Goal: Task Accomplishment & Management: Manage account settings

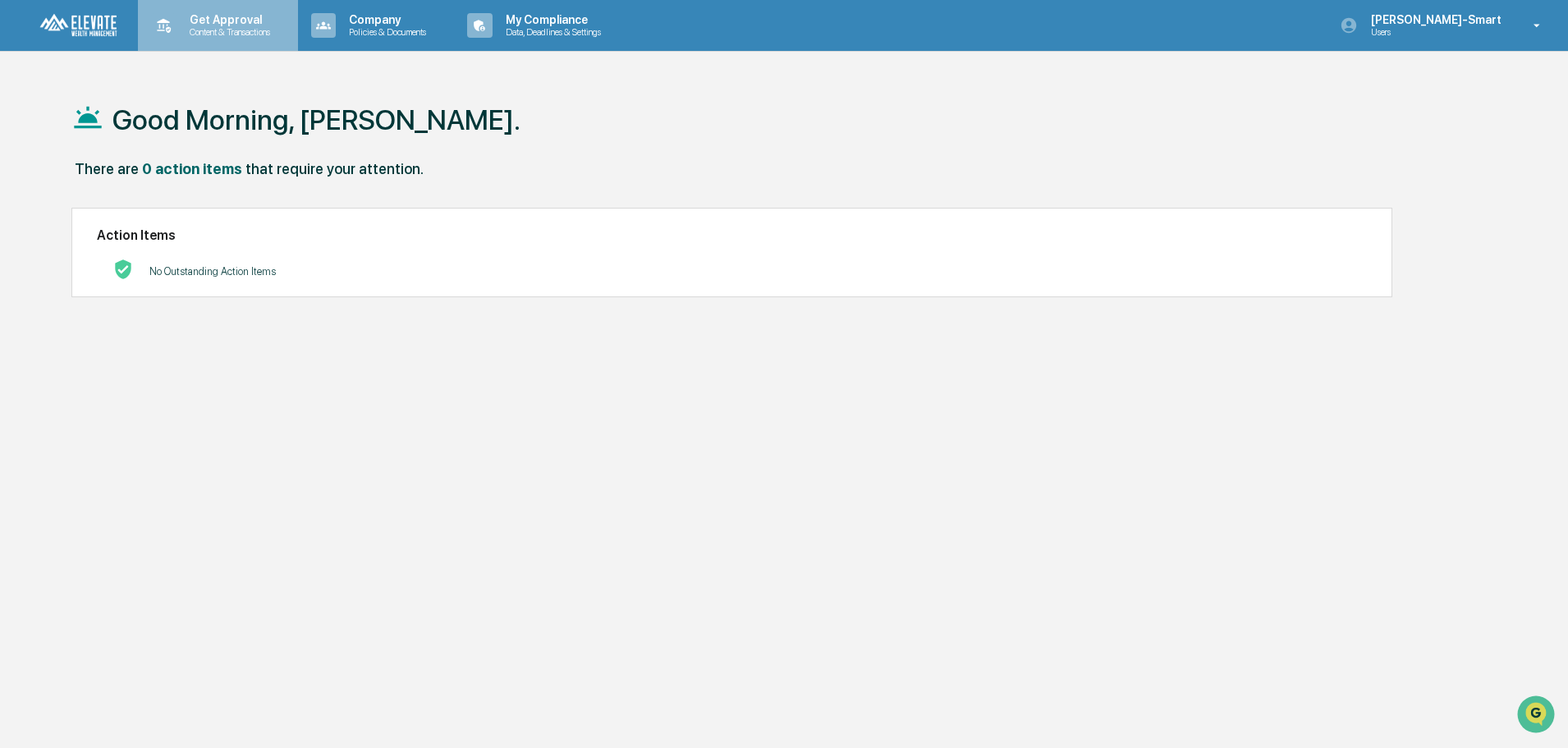
click at [269, 16] on p "Get Approval" at bounding box center [227, 19] width 102 height 13
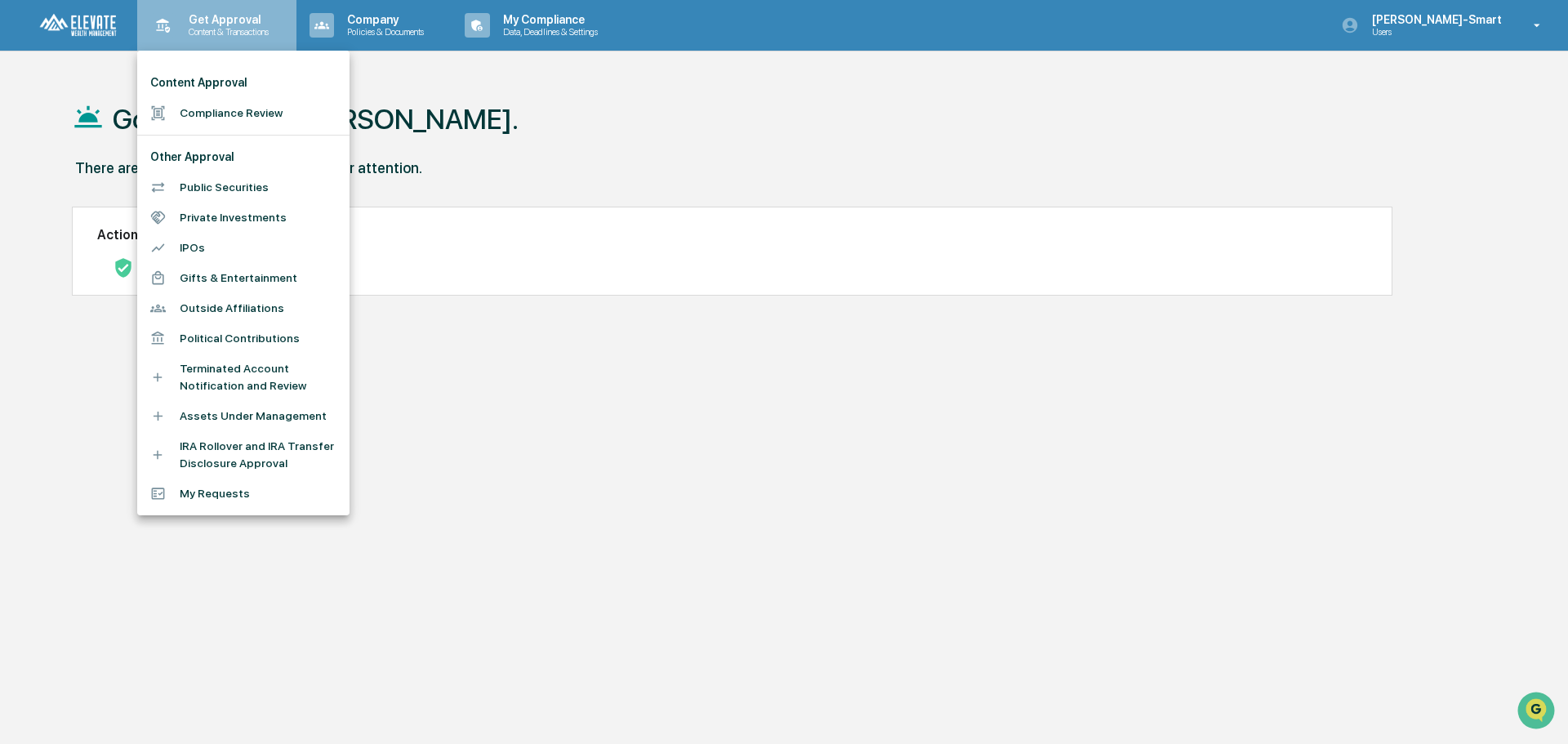
click at [268, 16] on div at bounding box center [784, 372] width 1568 height 744
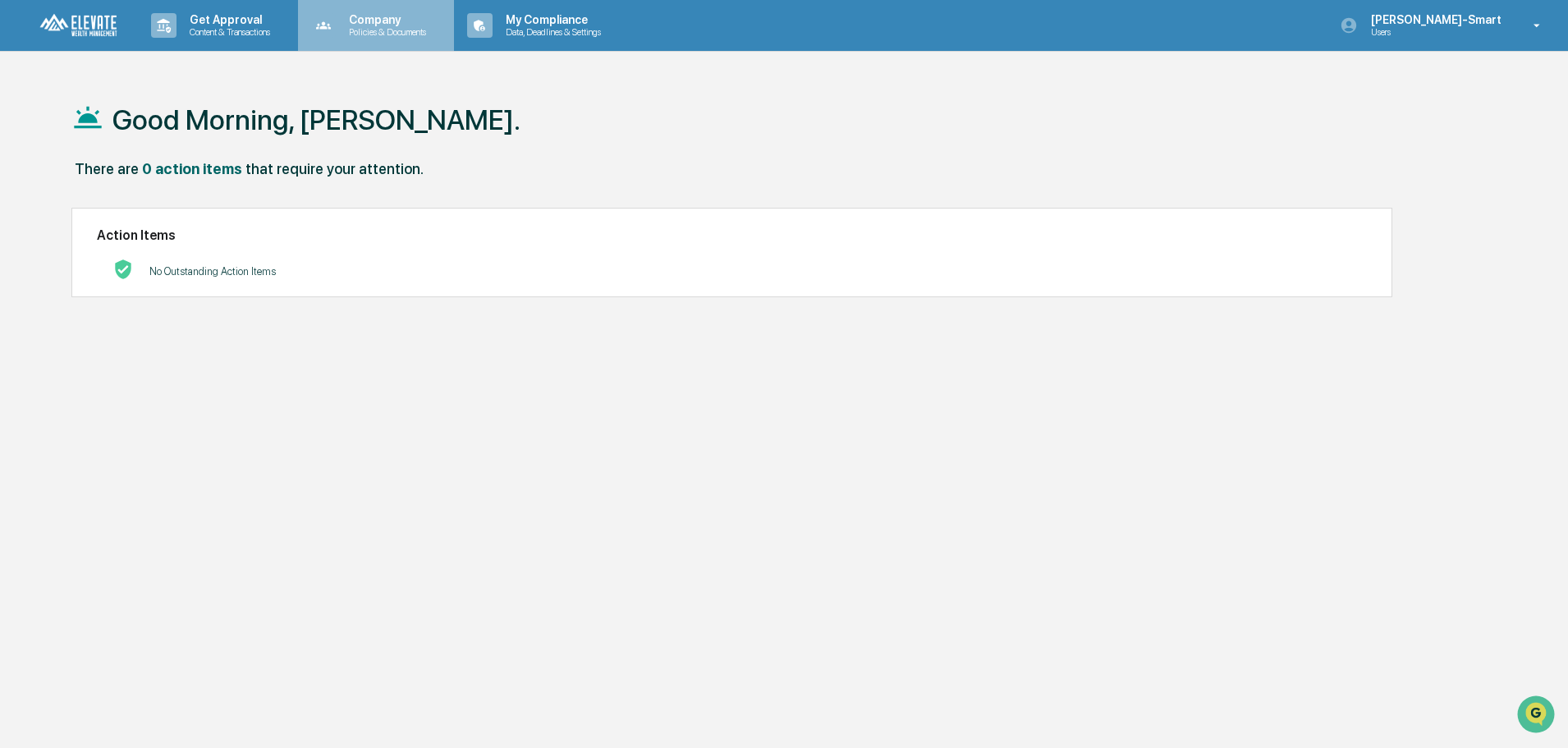
click at [394, 26] on p "Policies & Documents" at bounding box center [385, 31] width 98 height 11
click at [394, 26] on div at bounding box center [788, 374] width 1576 height 748
click at [672, 108] on div "Good Morning, [PERSON_NAME]." at bounding box center [776, 119] width 1411 height 82
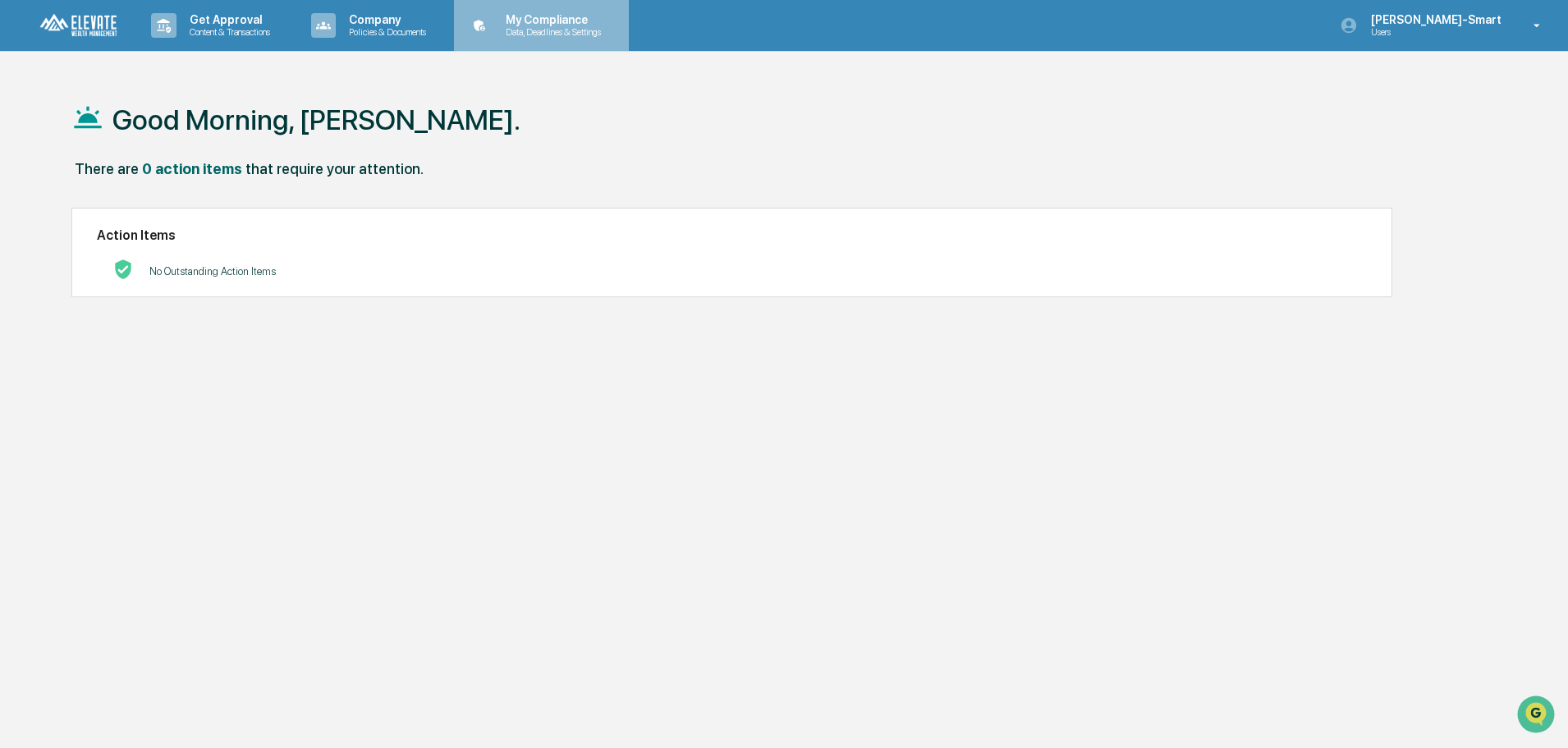
click at [565, 36] on p "Data, Deadlines & Settings" at bounding box center [550, 31] width 117 height 11
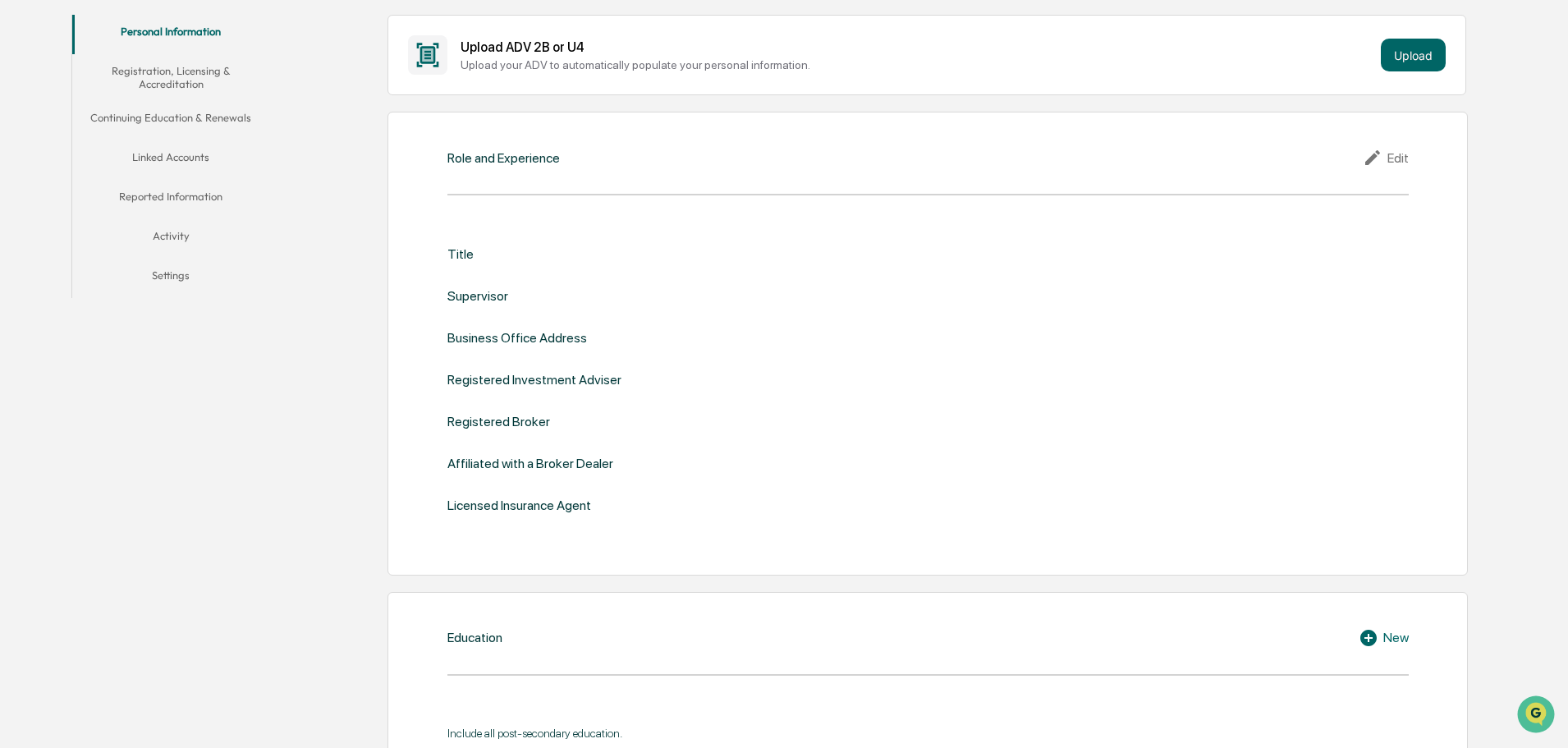
scroll to position [328, 0]
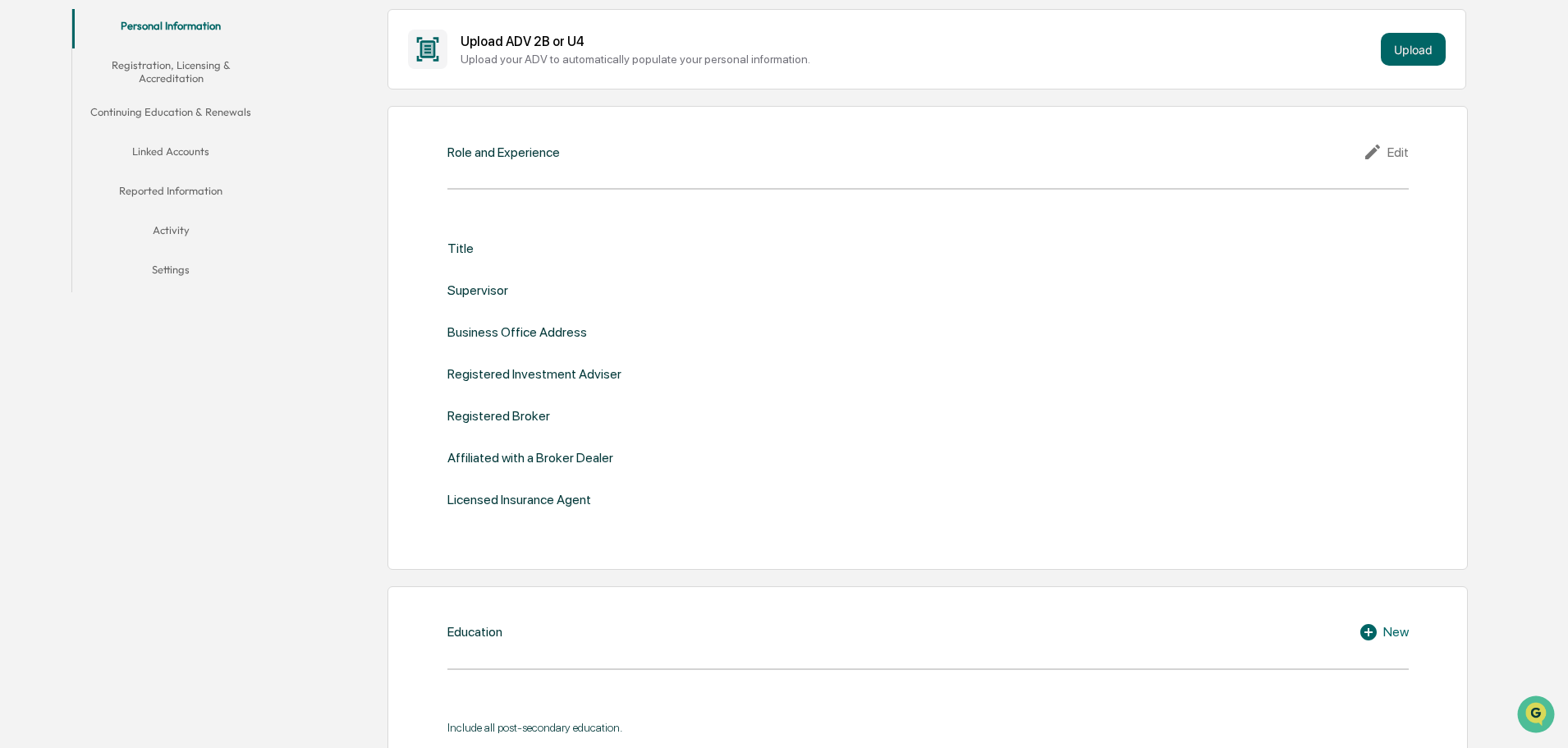
click at [481, 243] on div "Title" at bounding box center [927, 248] width 961 height 16
click at [465, 250] on div "Title" at bounding box center [460, 248] width 26 height 16
click at [1389, 154] on div "Edit" at bounding box center [1385, 152] width 46 height 20
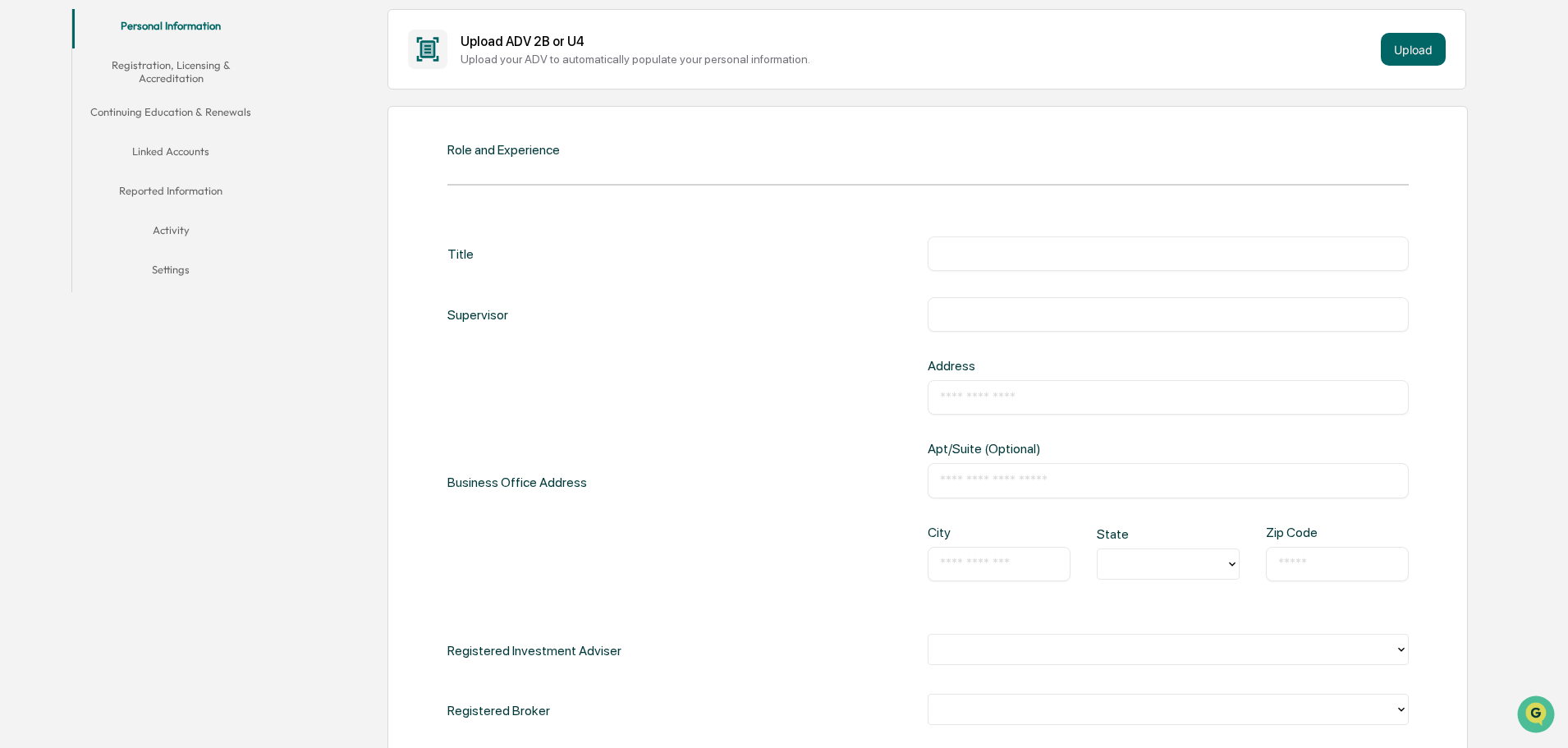
click at [987, 251] on input "text" at bounding box center [1168, 253] width 456 height 16
type input "**********"
type input "*********"
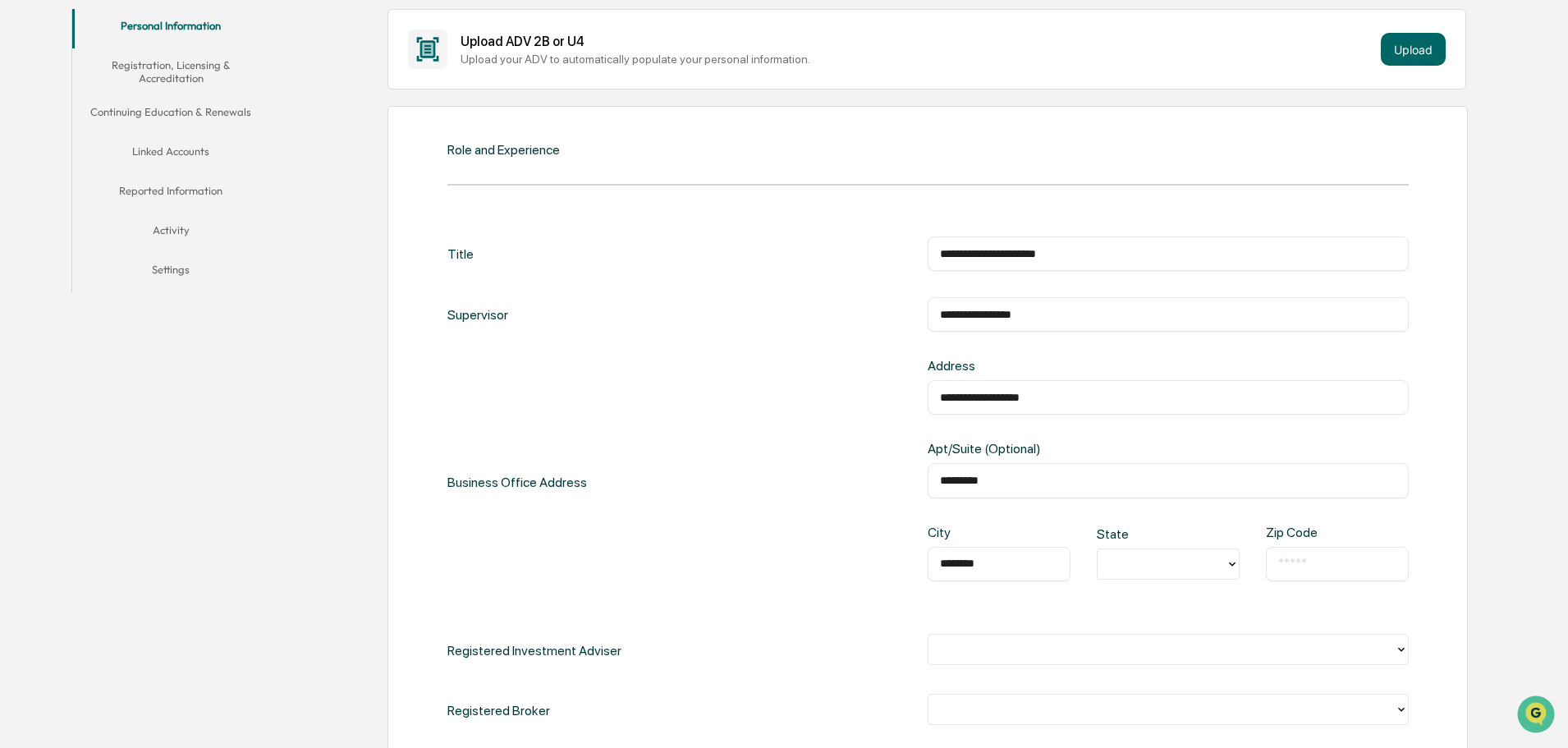
type input "********"
type input "**"
type input "*****"
click at [1403, 652] on icon at bounding box center [1400, 649] width 13 height 13
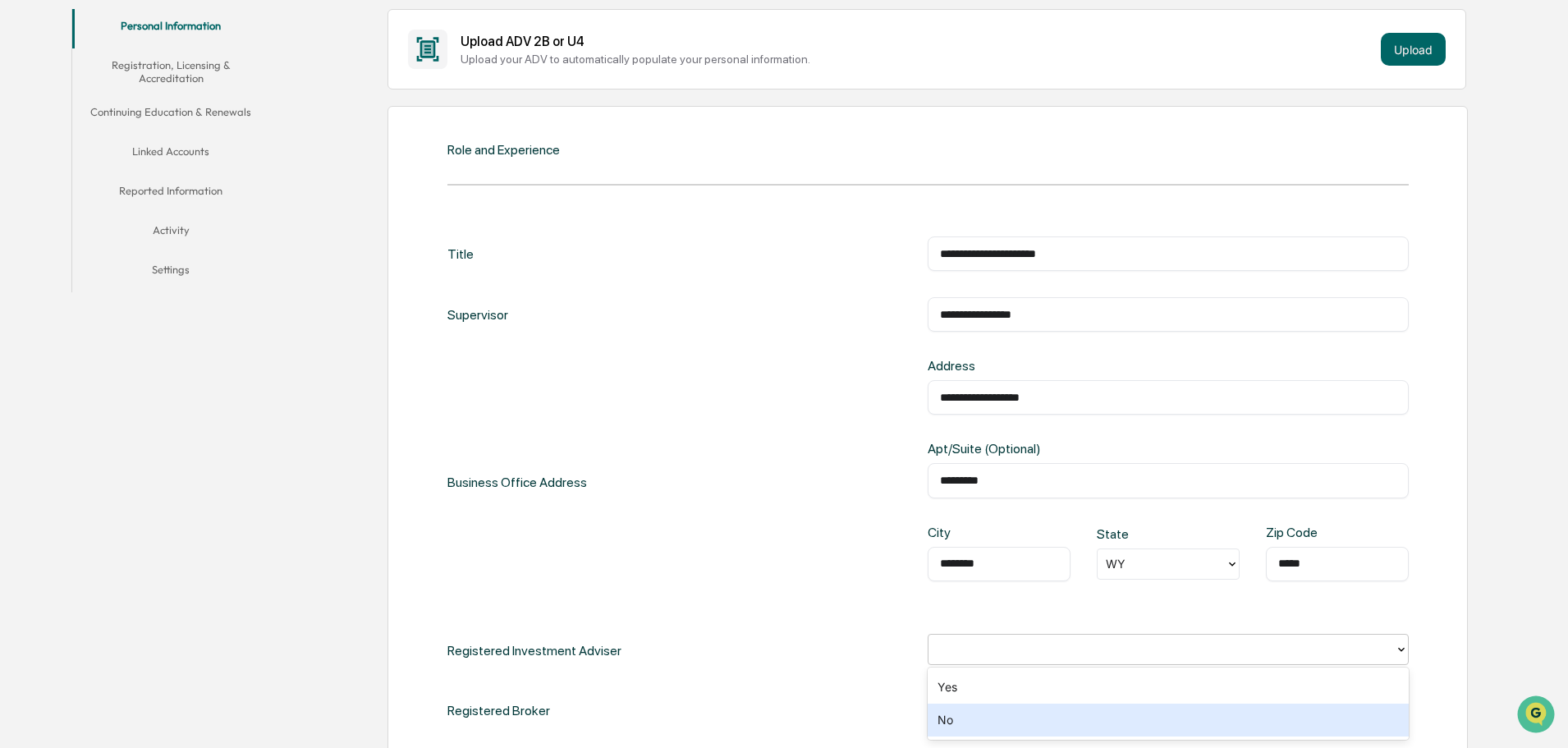
click at [992, 723] on div "No" at bounding box center [1167, 719] width 481 height 33
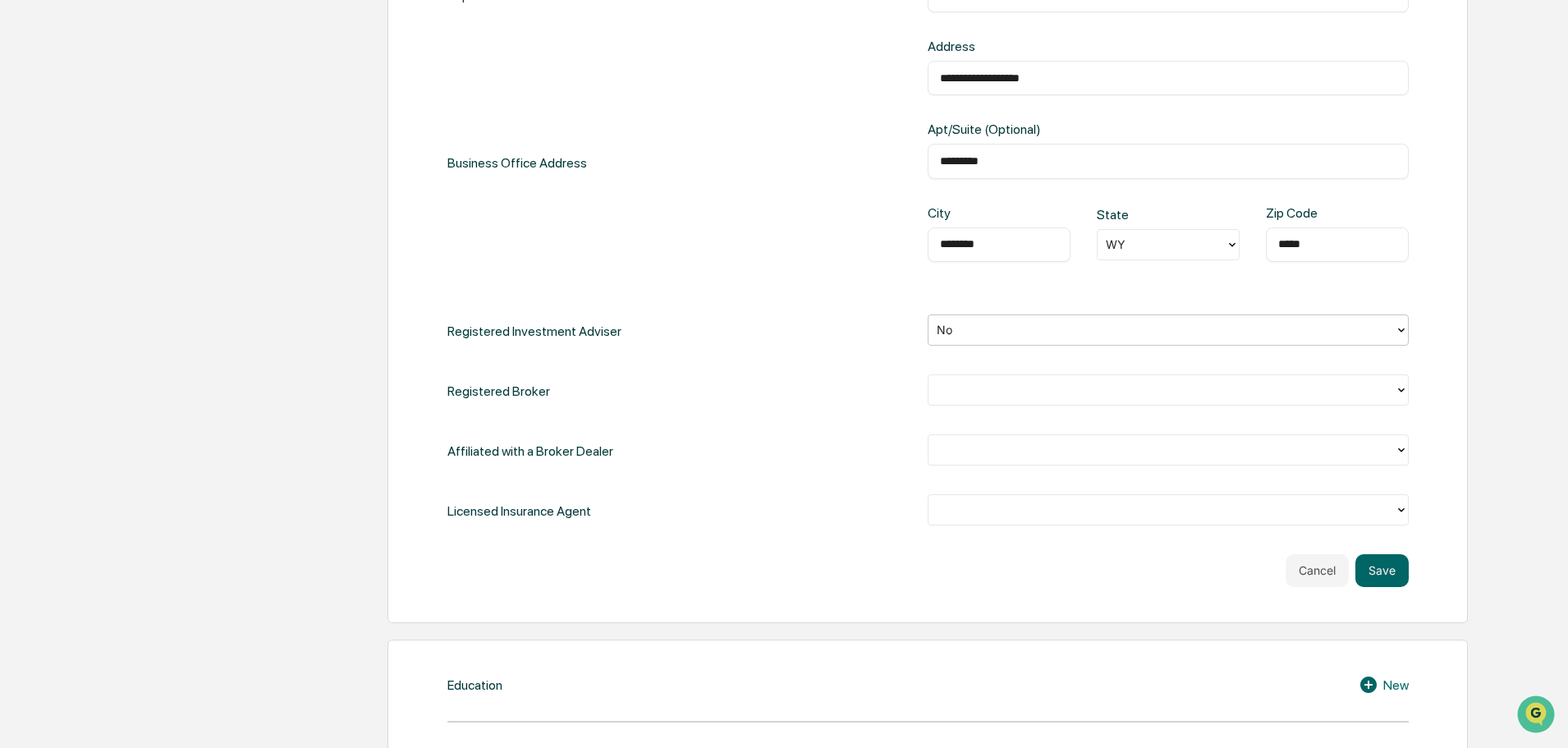
scroll to position [657, 0]
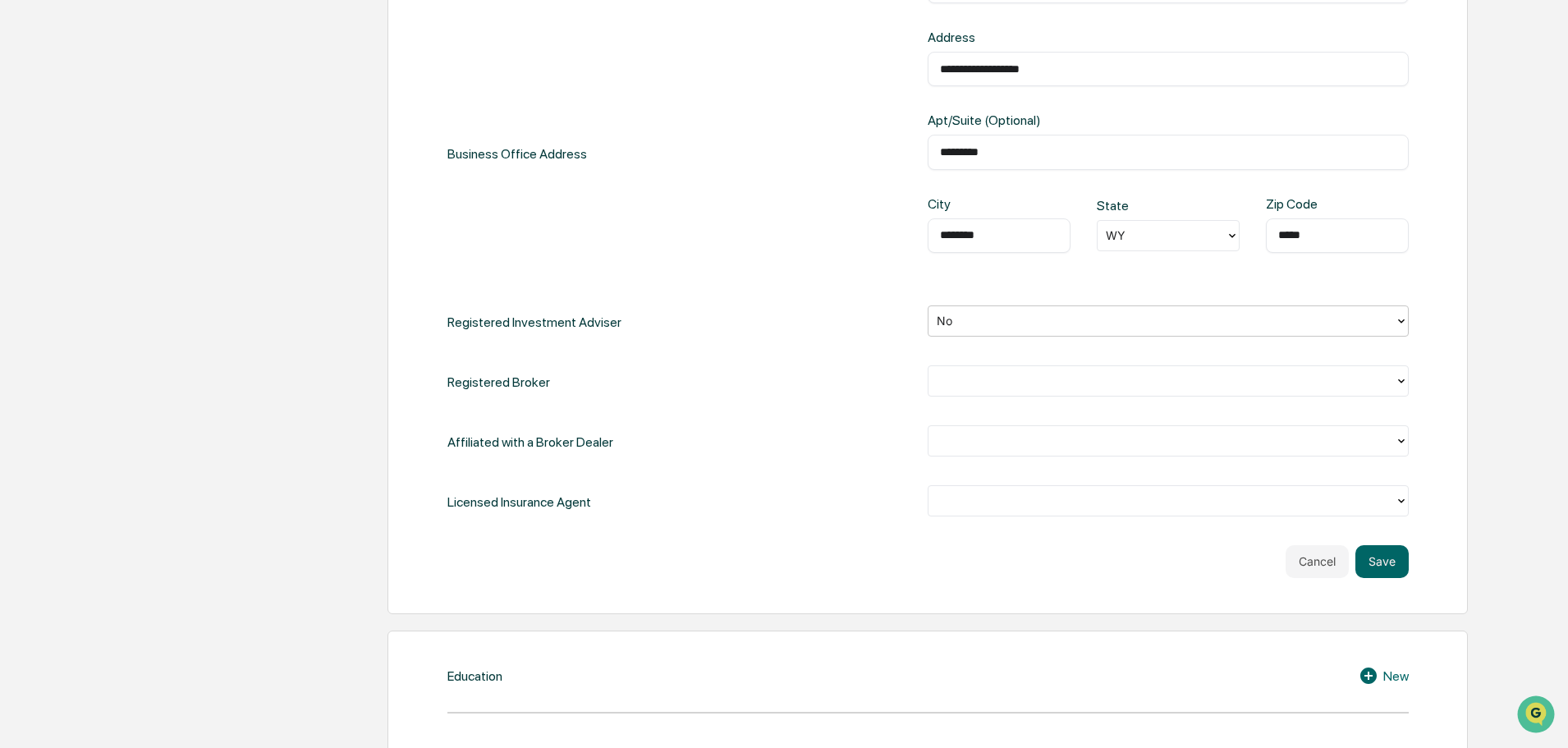
click at [1399, 327] on icon at bounding box center [1400, 320] width 13 height 13
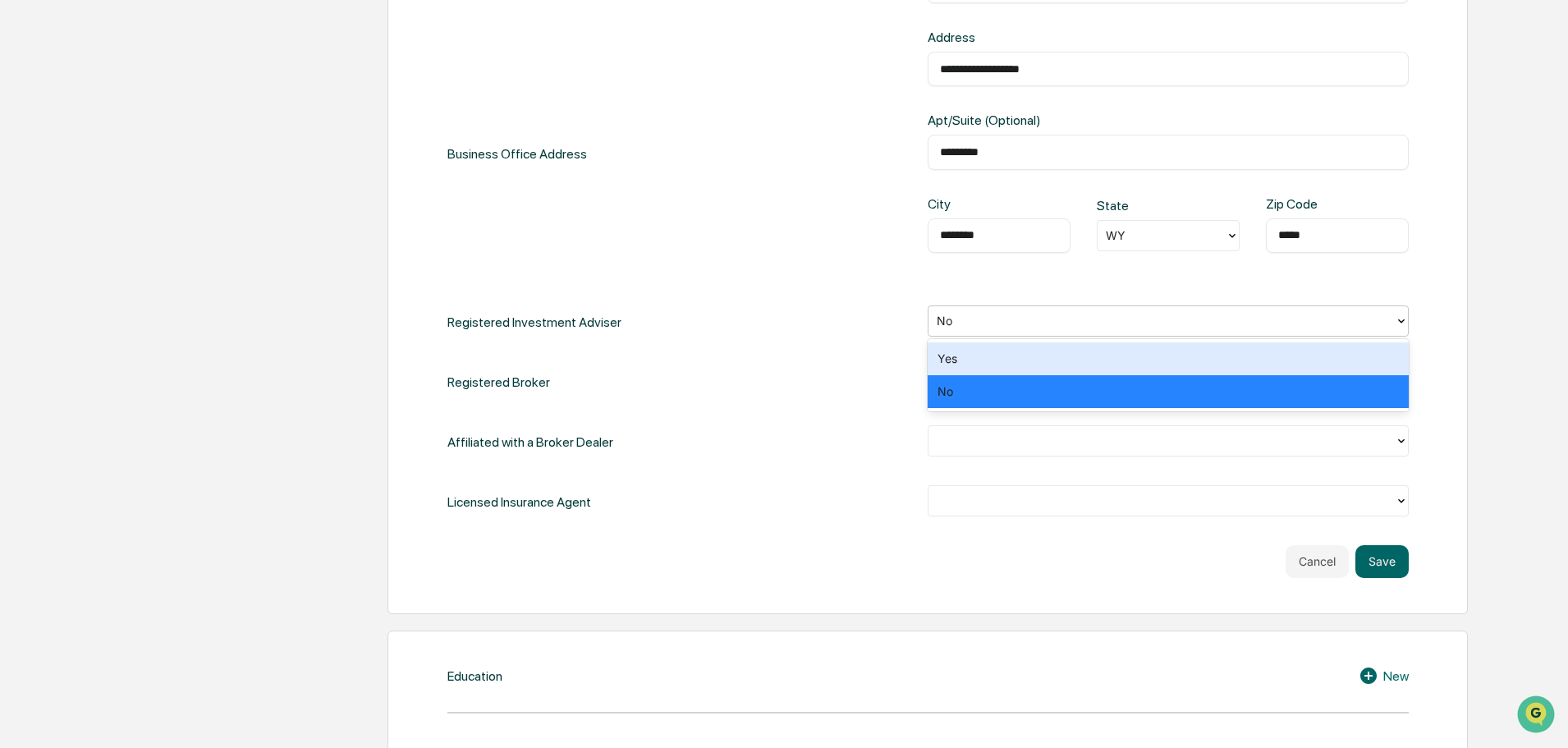
click at [1356, 360] on div "Yes" at bounding box center [1167, 358] width 481 height 33
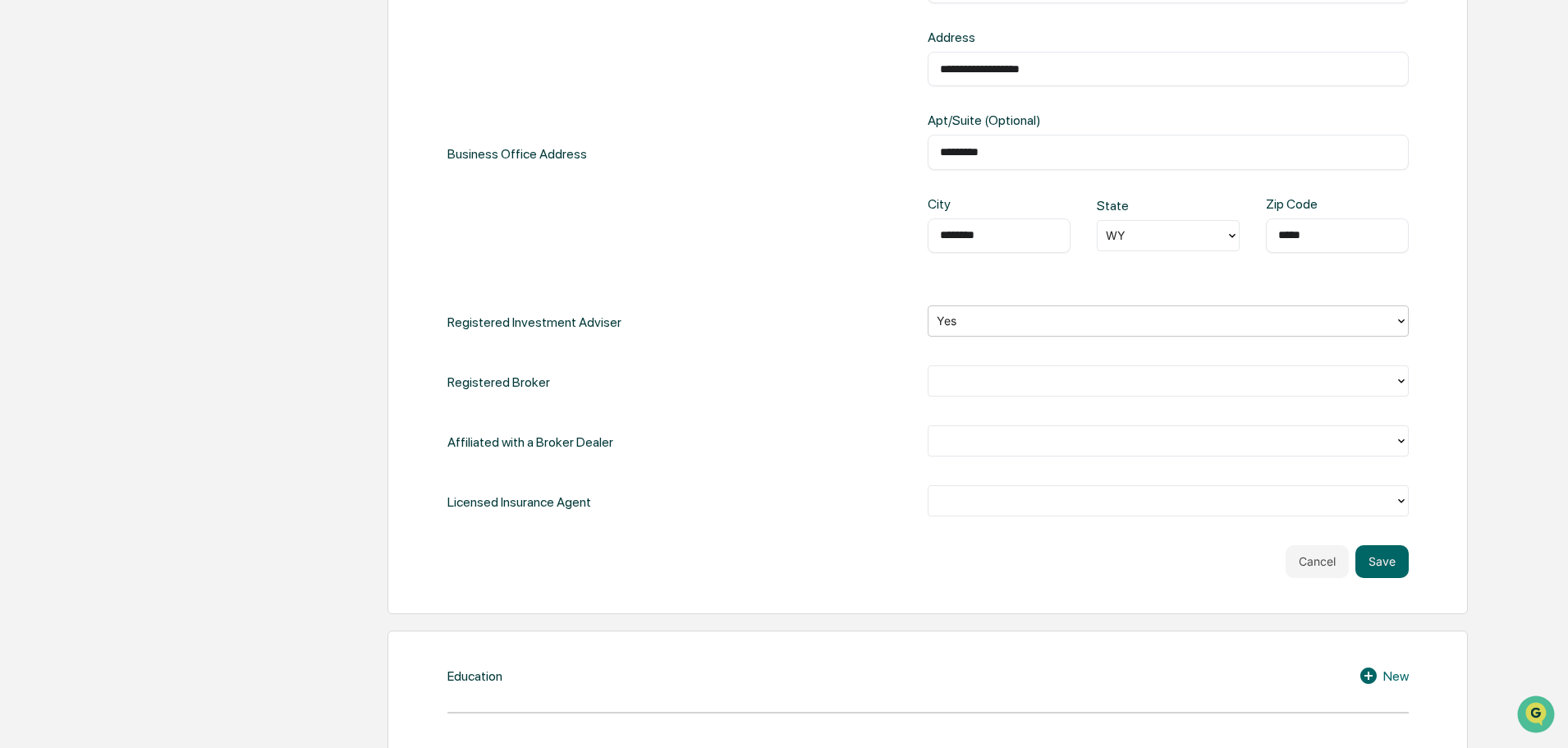
click at [1403, 382] on icon at bounding box center [1400, 380] width 13 height 13
click at [1351, 446] on div "No" at bounding box center [1167, 451] width 481 height 33
click at [1137, 446] on div at bounding box center [1161, 440] width 450 height 19
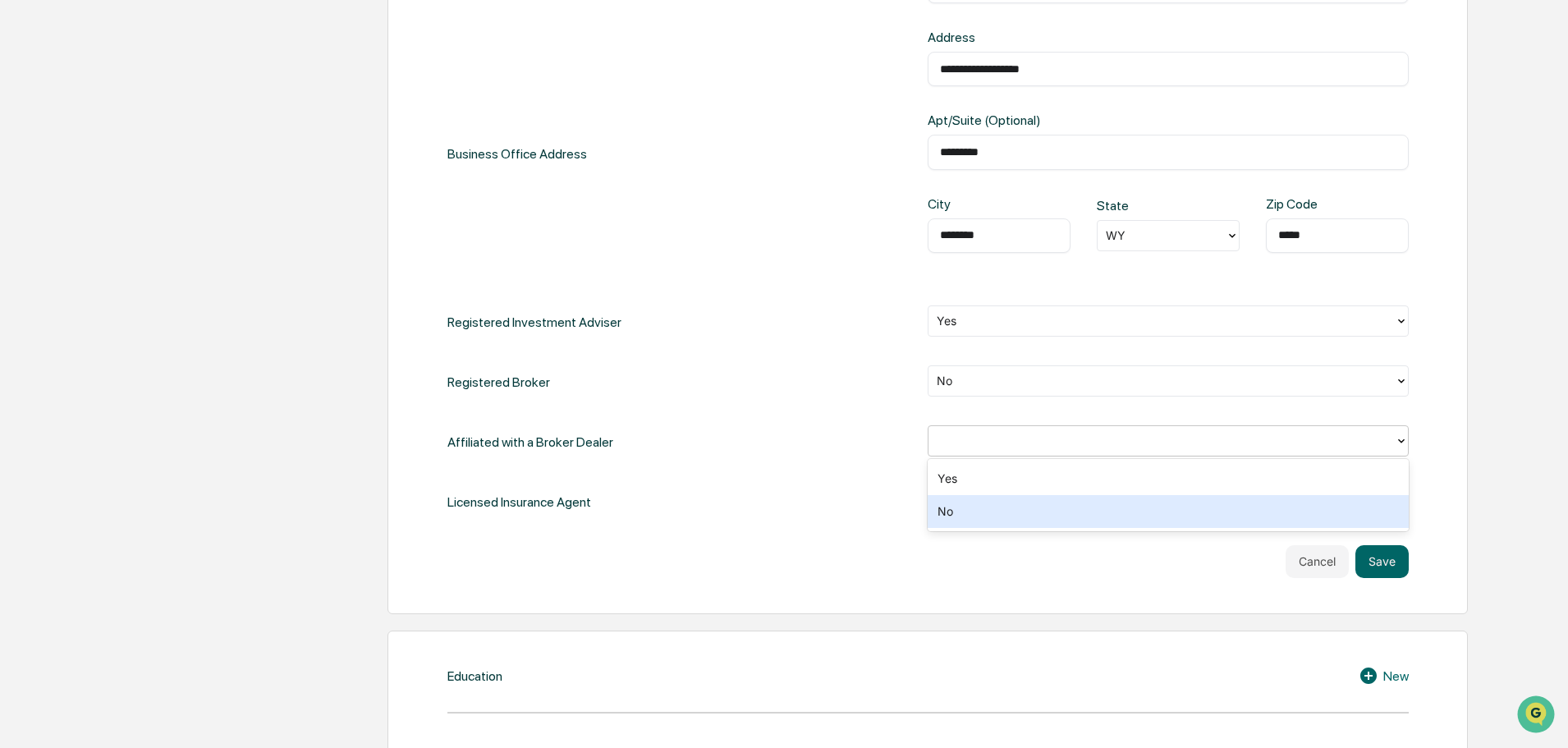
click at [1069, 509] on div "No" at bounding box center [1167, 511] width 481 height 33
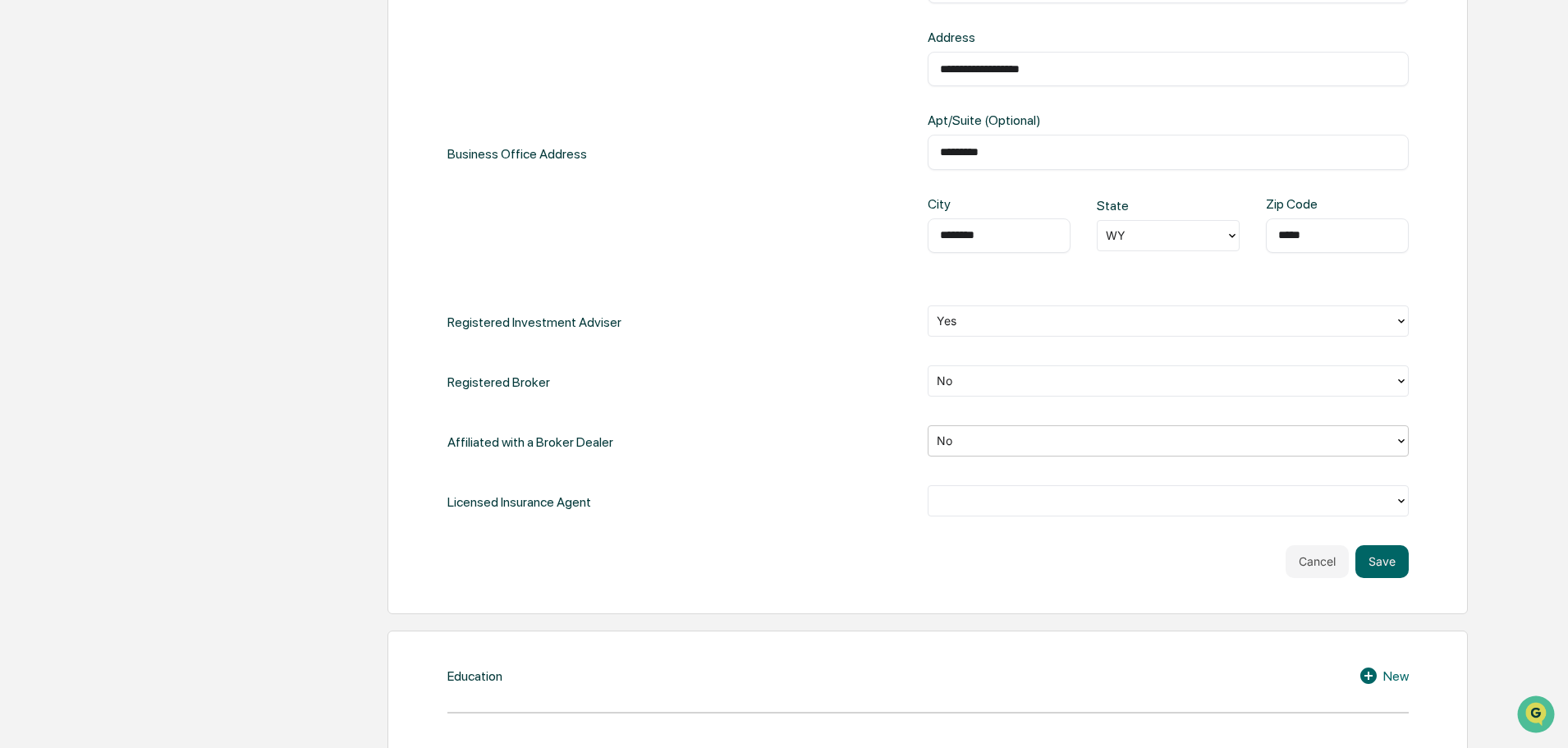
click at [959, 504] on div at bounding box center [1161, 500] width 450 height 19
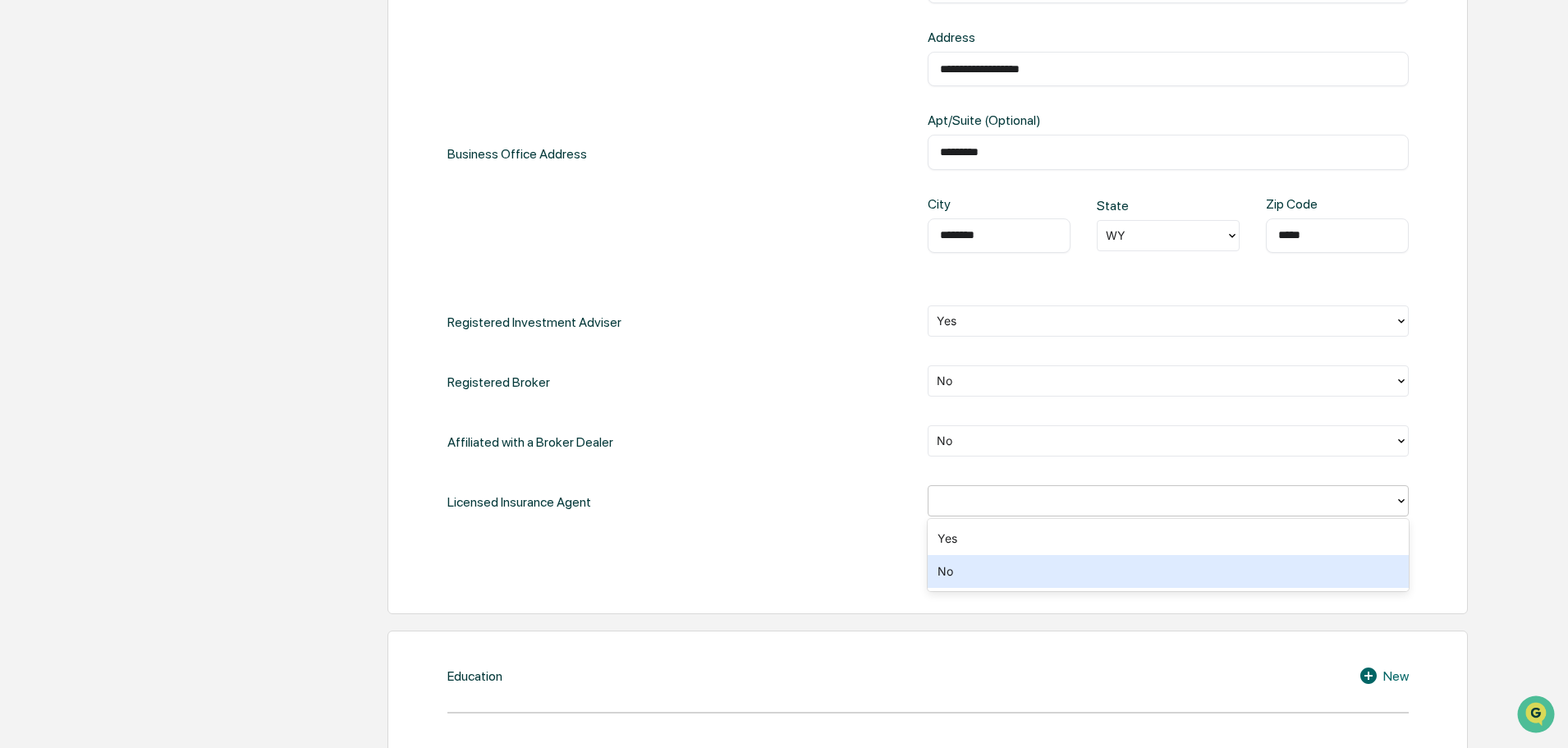
click at [956, 580] on div "No" at bounding box center [1167, 571] width 481 height 33
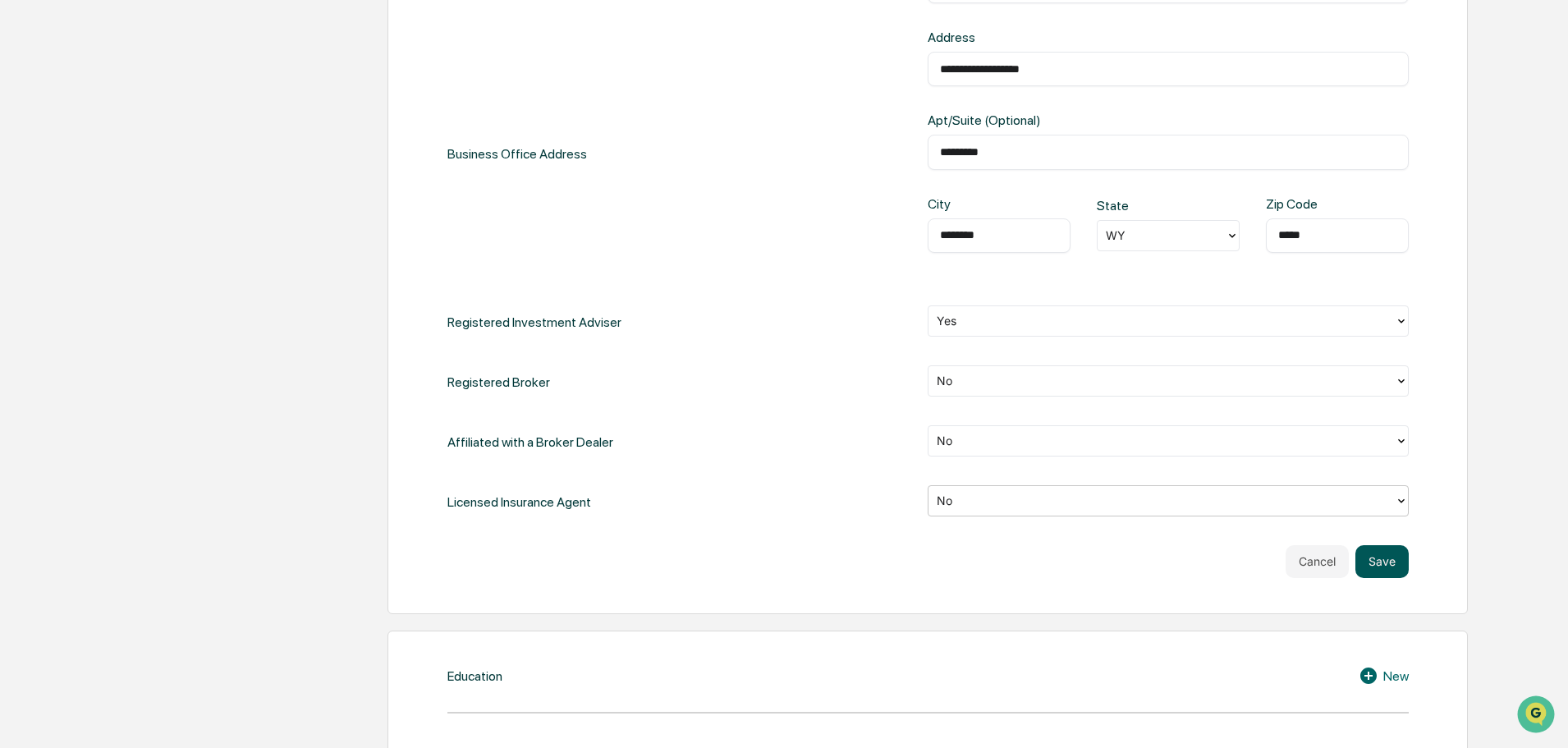
click at [1394, 553] on button "Save" at bounding box center [1381, 561] width 53 height 33
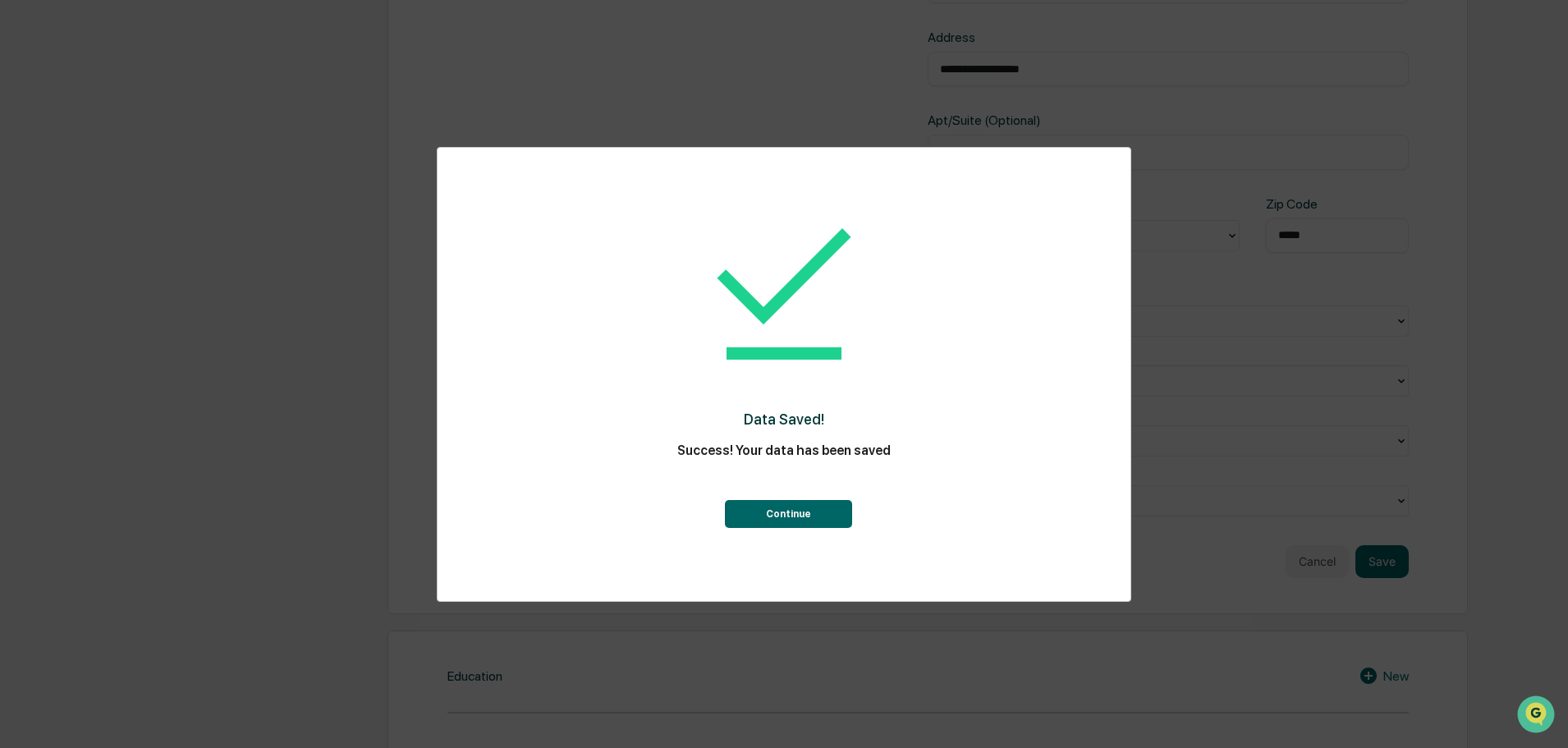
click at [831, 521] on button "Continue" at bounding box center [788, 514] width 127 height 28
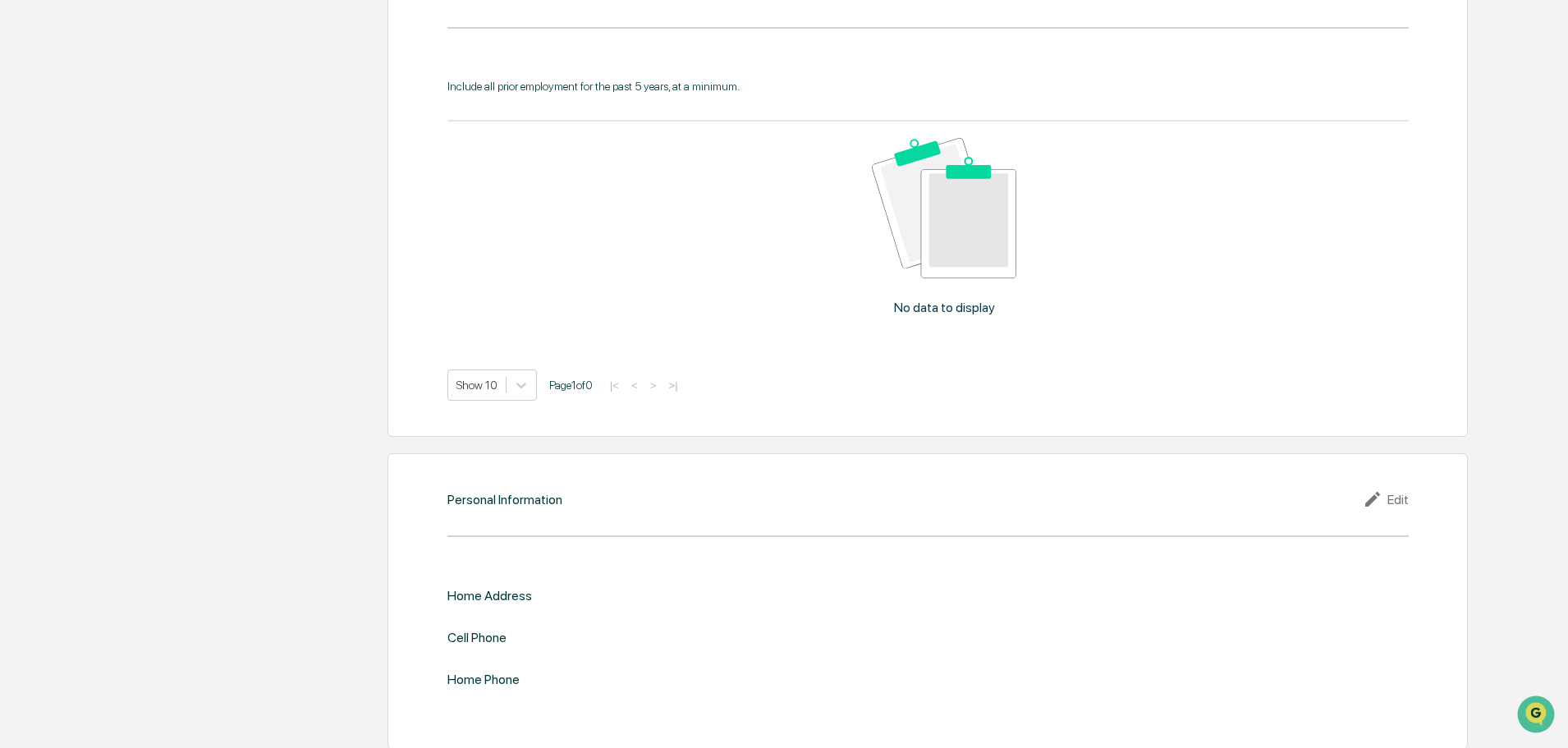
scroll to position [1487, 0]
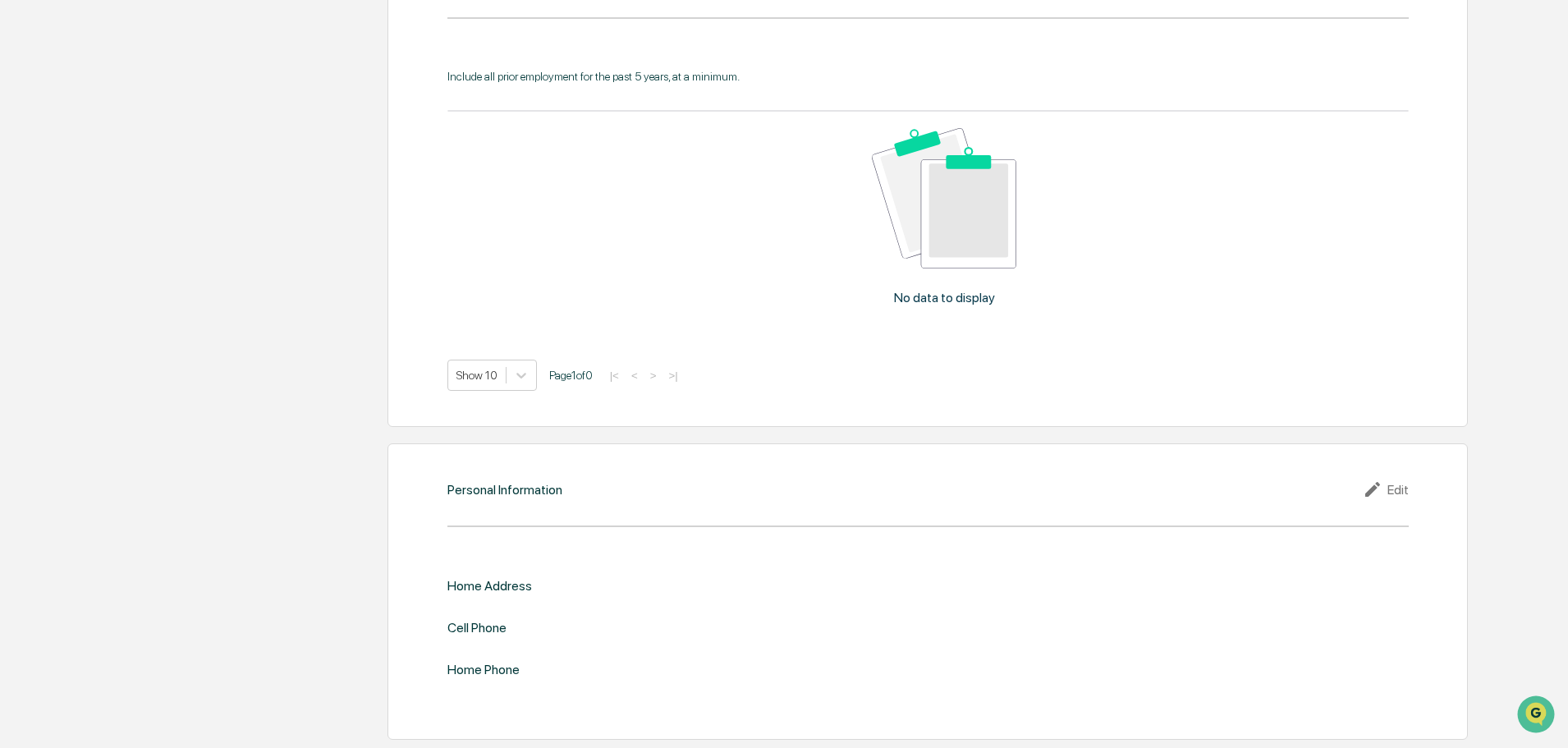
click at [1401, 489] on div "Edit" at bounding box center [1385, 489] width 46 height 20
click at [945, 622] on div "​" at bounding box center [1167, 613] width 481 height 34
click at [957, 611] on input "text" at bounding box center [1168, 613] width 456 height 16
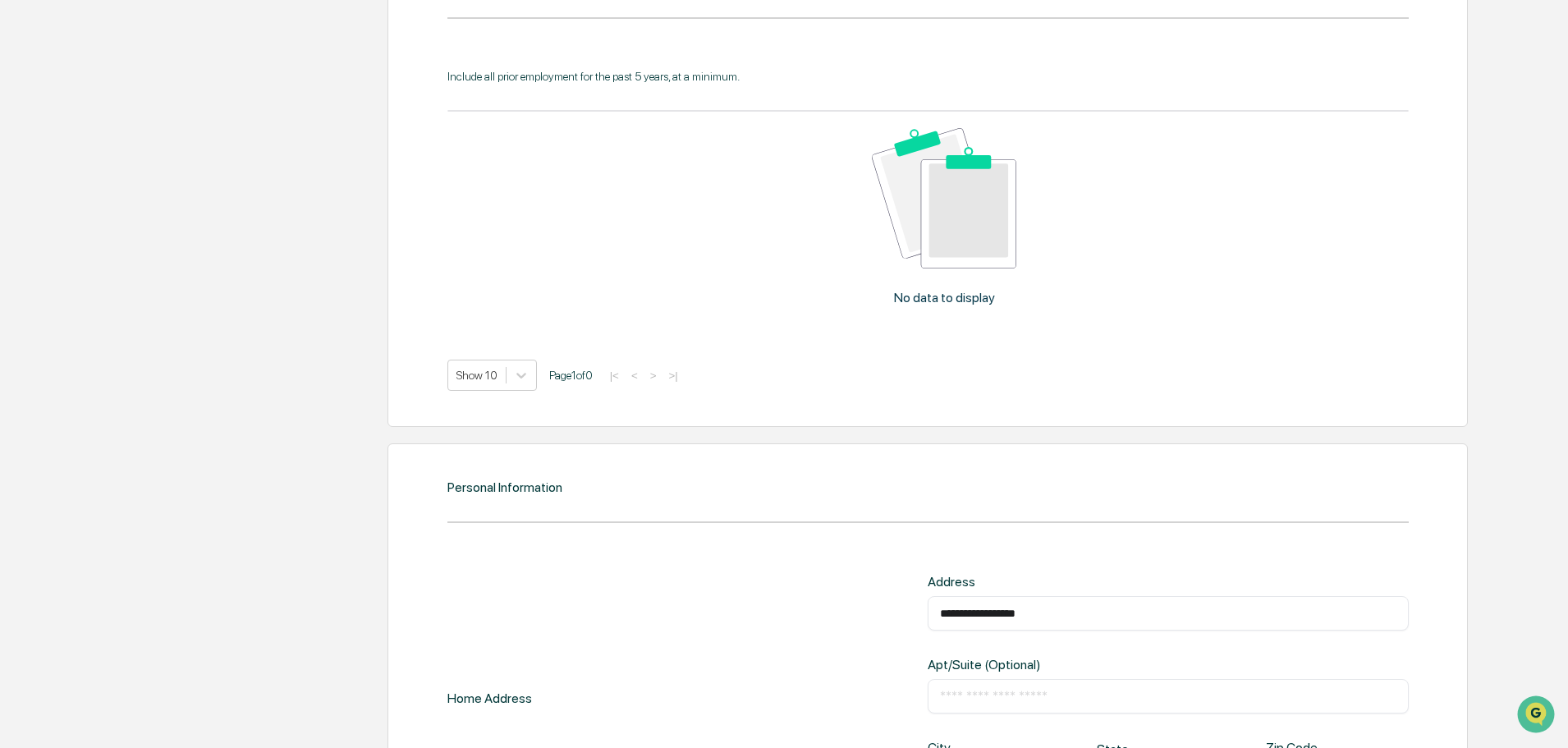
type input "**********"
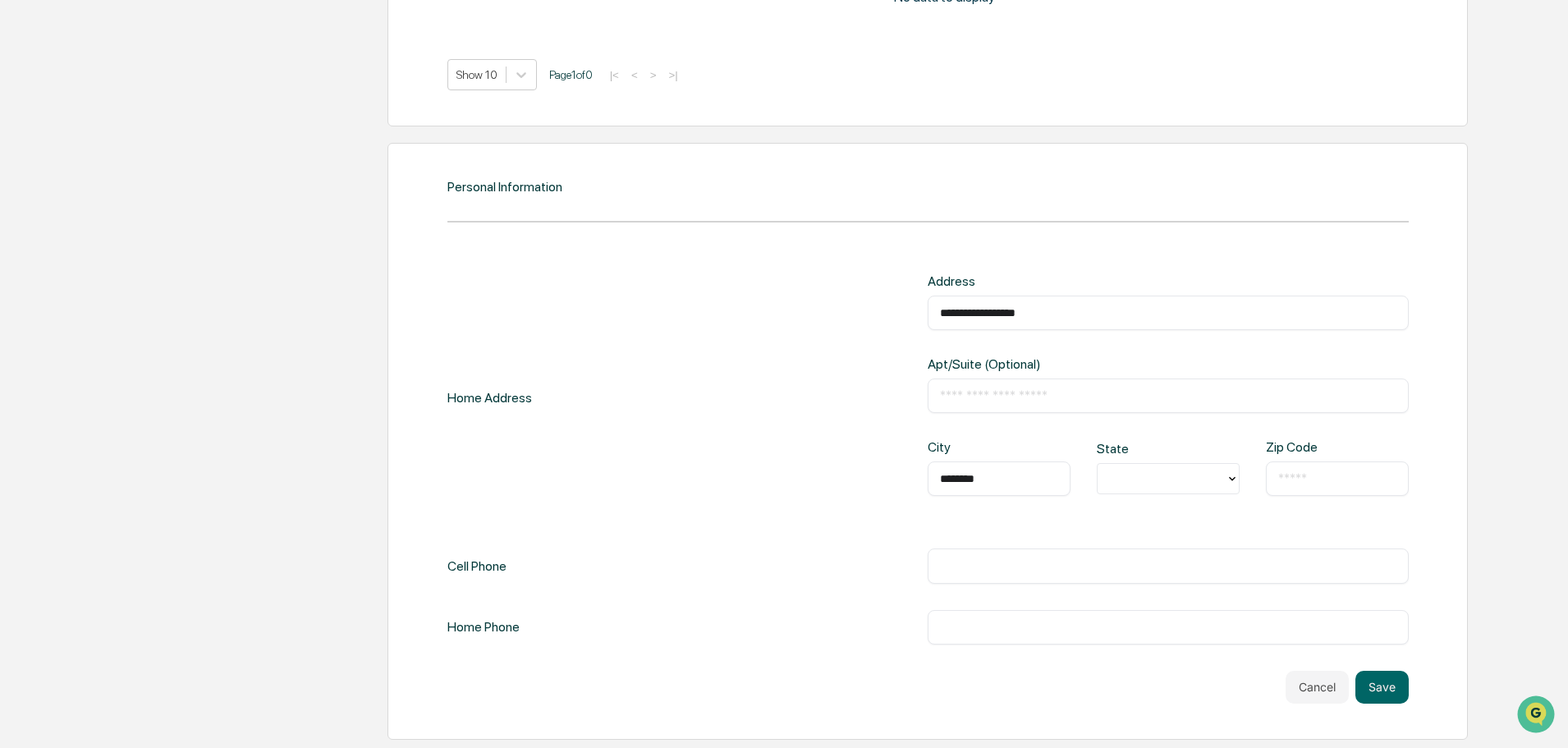
type input "********"
type input "**"
type input "*****"
type input "**********"
type input "*"
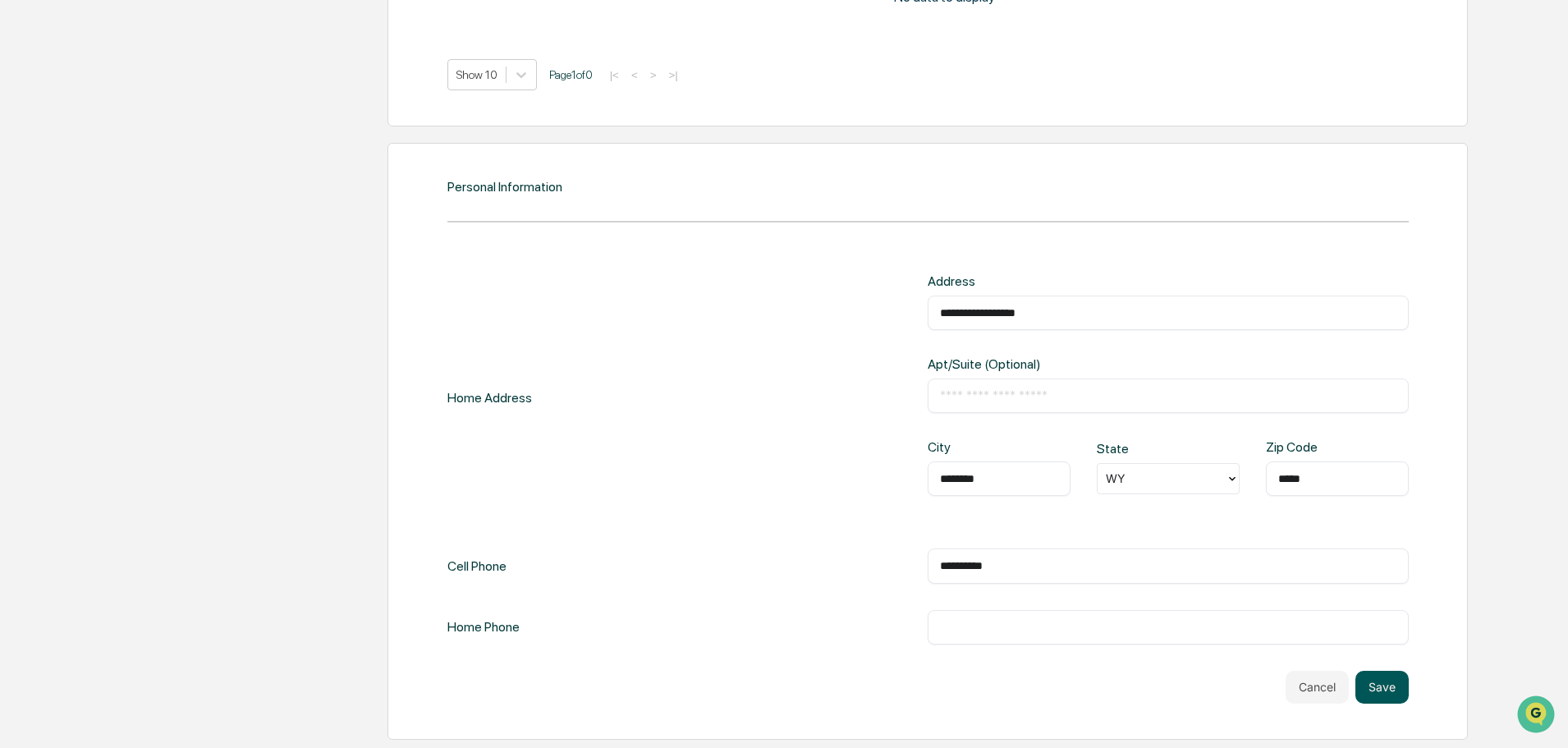
click at [1363, 684] on button "Save" at bounding box center [1381, 687] width 53 height 33
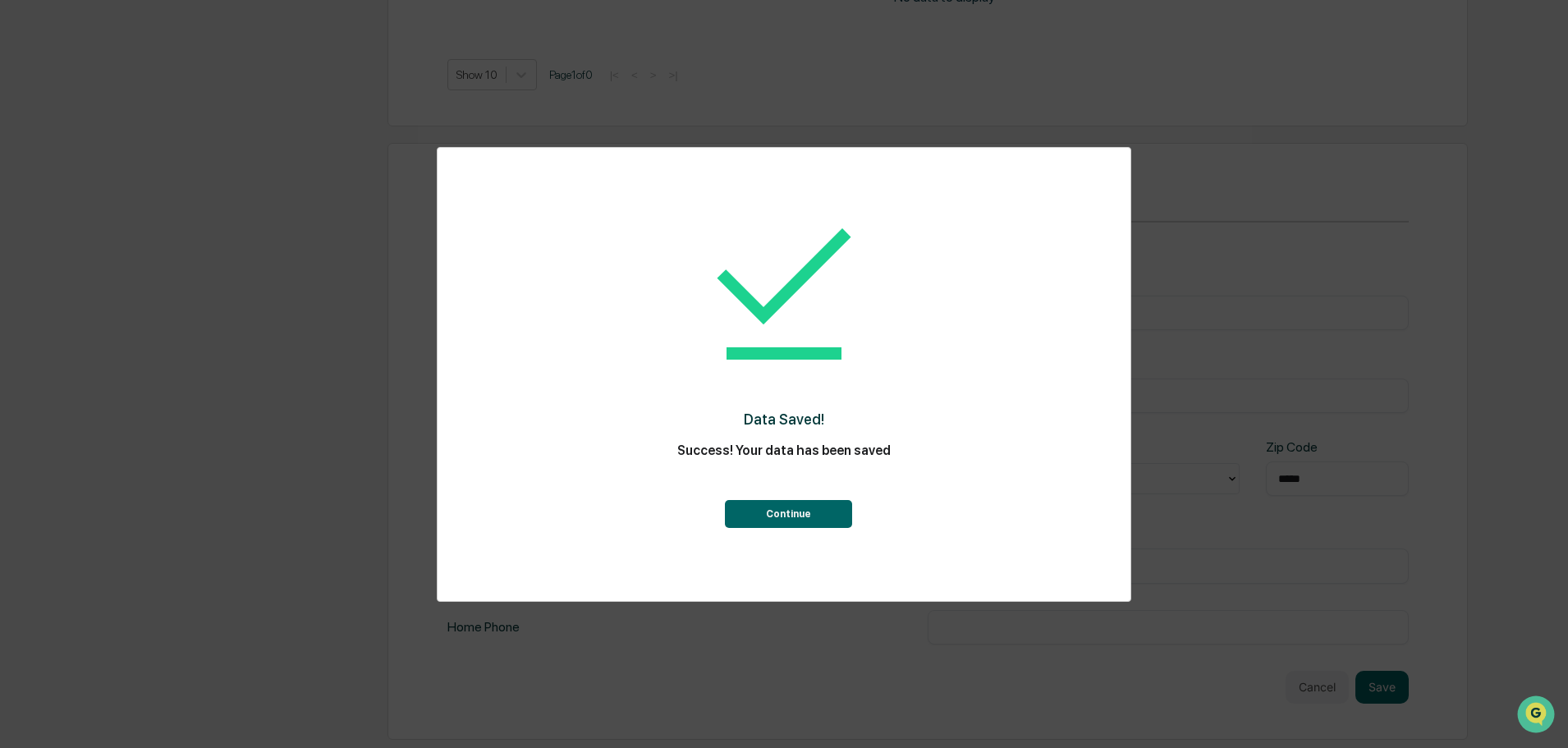
click at [789, 504] on button "Continue" at bounding box center [788, 514] width 127 height 28
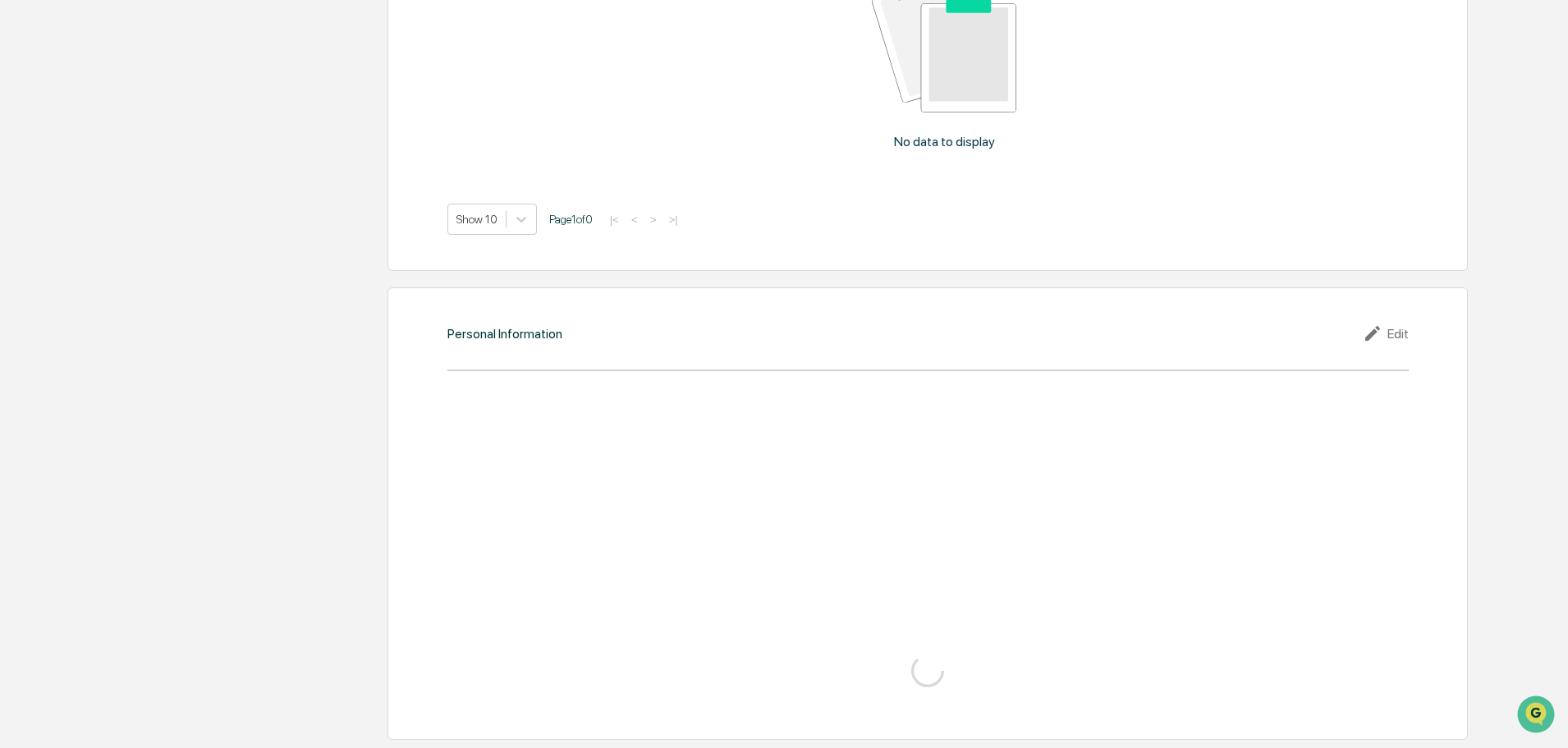
scroll to position [1508, 0]
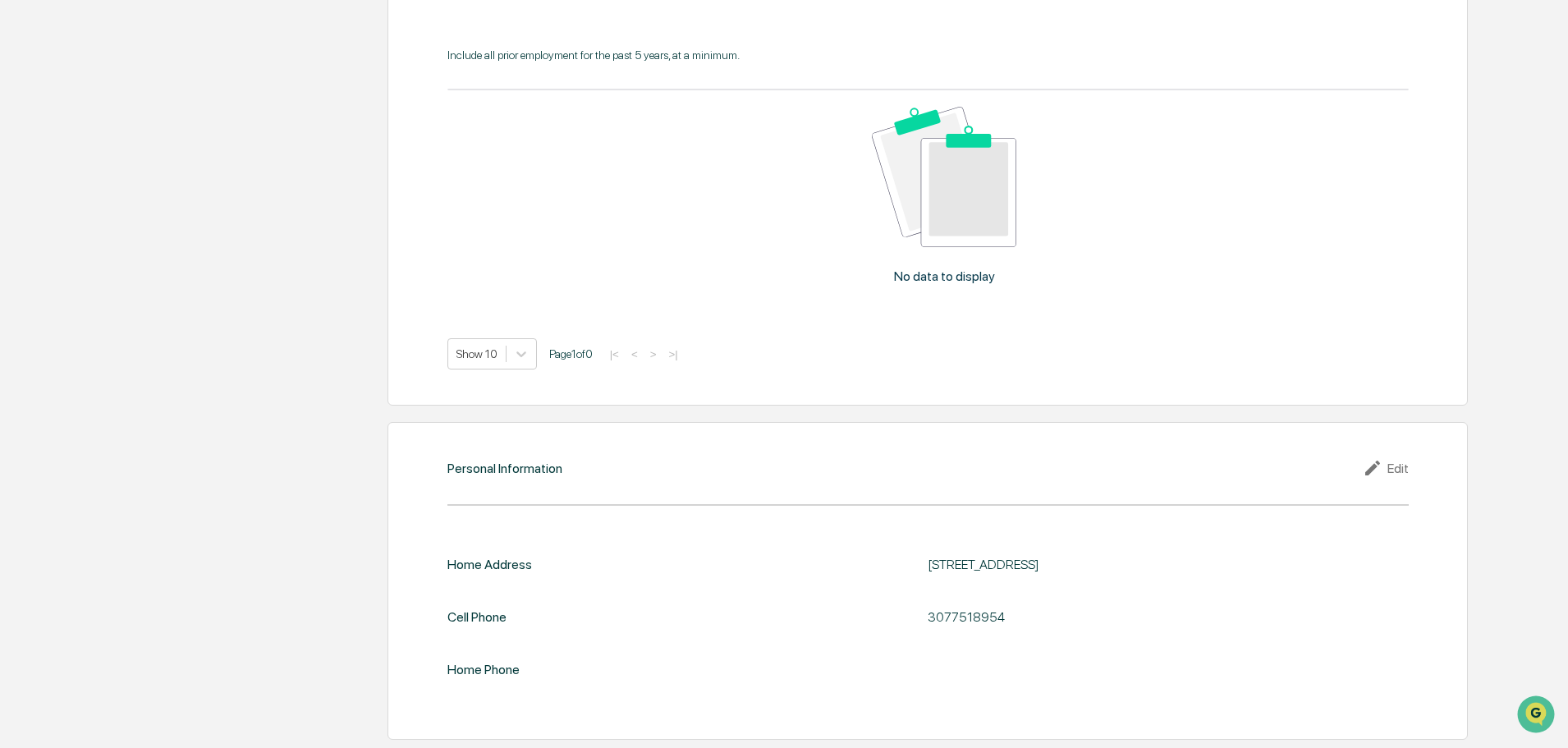
click at [1047, 595] on div "Home Address [STREET_ADDRESS] Cell Phone [PHONE_NUMBER] Home Phone" at bounding box center [927, 616] width 961 height 121
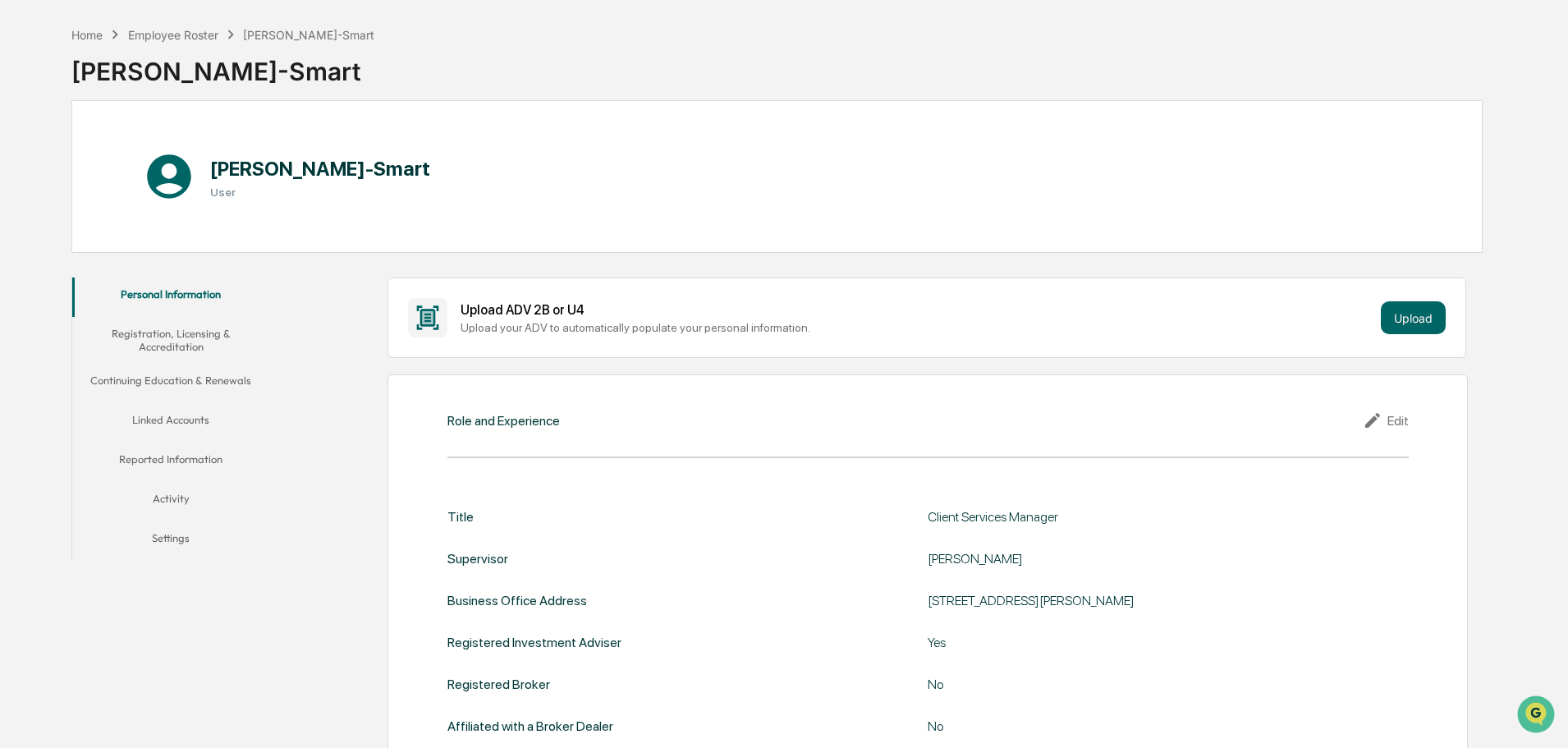
scroll to position [31, 0]
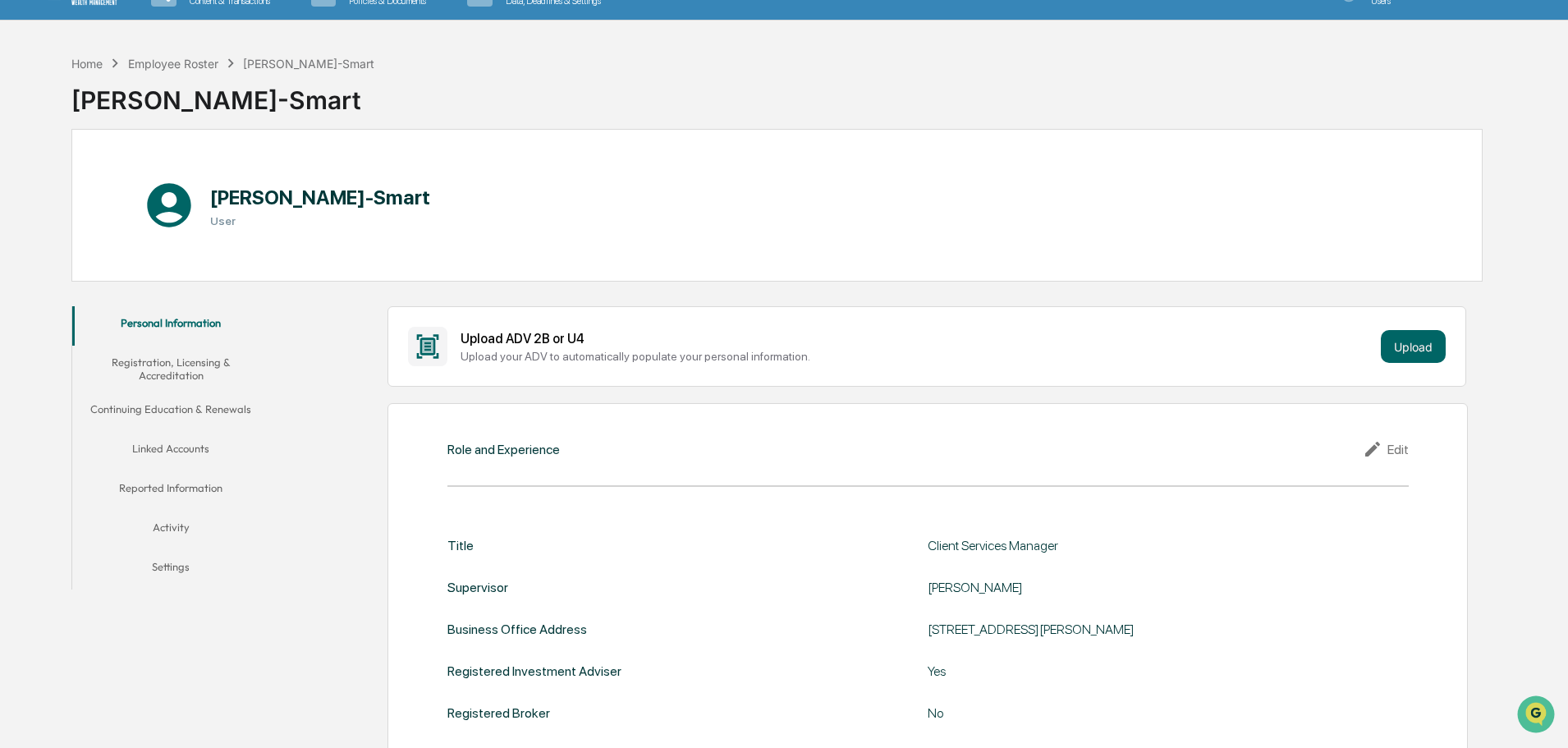
click at [186, 365] on button "Registration, Licensing & Accreditation" at bounding box center [170, 369] width 197 height 47
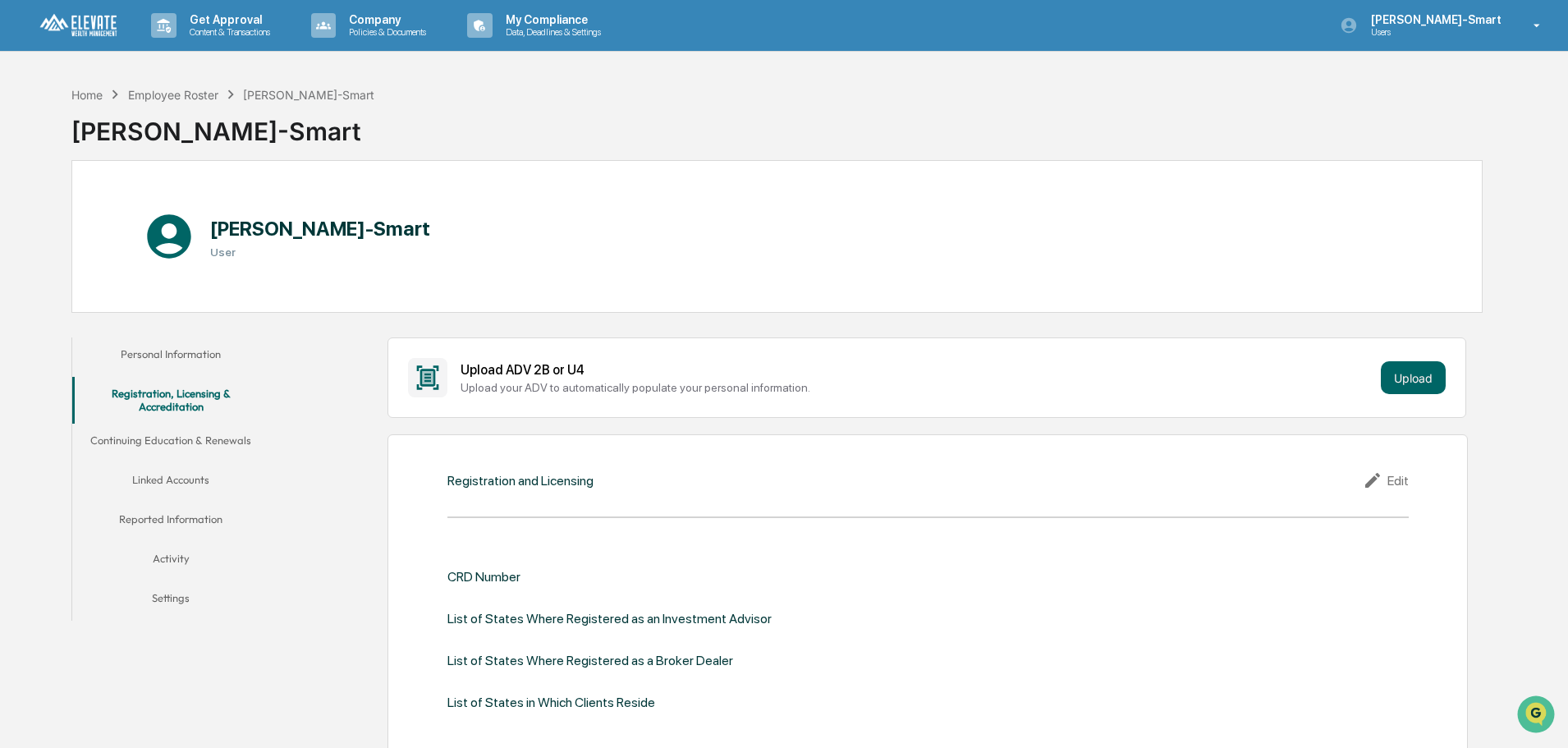
click at [181, 439] on button "Continuing Education & Renewals" at bounding box center [170, 442] width 197 height 39
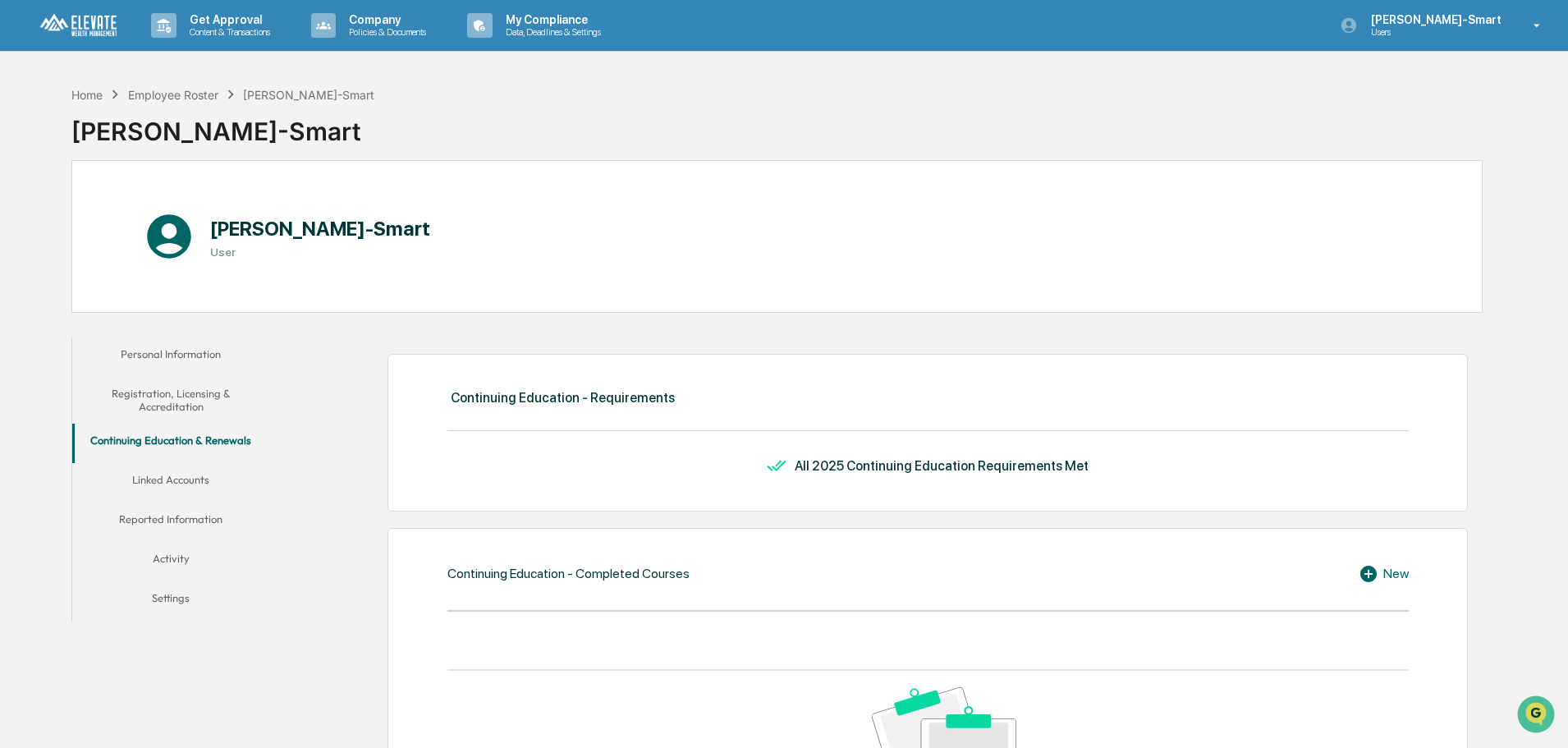
click at [155, 485] on button "Linked Accounts" at bounding box center [170, 482] width 197 height 39
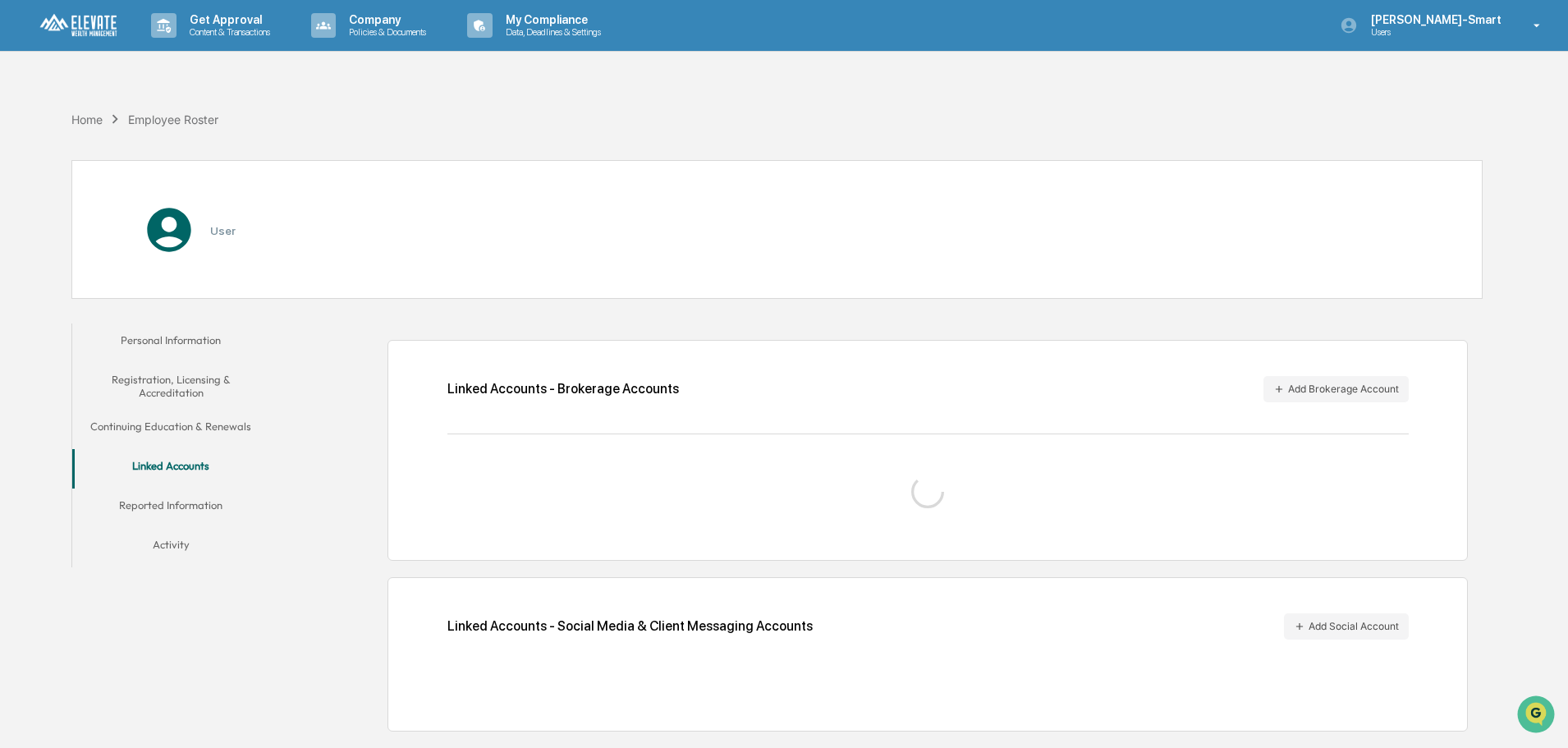
scroll to position [78, 0]
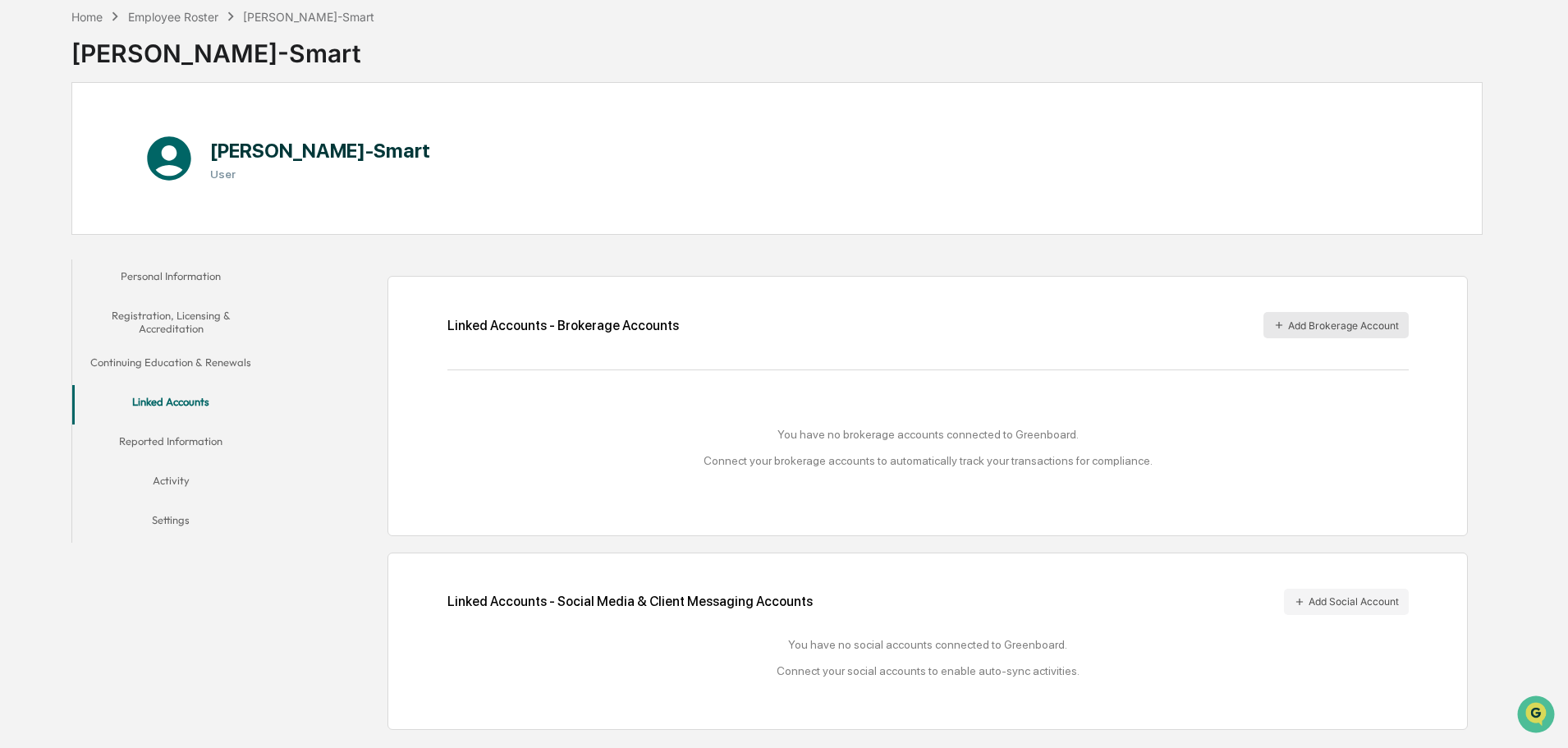
click at [1359, 333] on button "Add Brokerage Account" at bounding box center [1335, 325] width 145 height 26
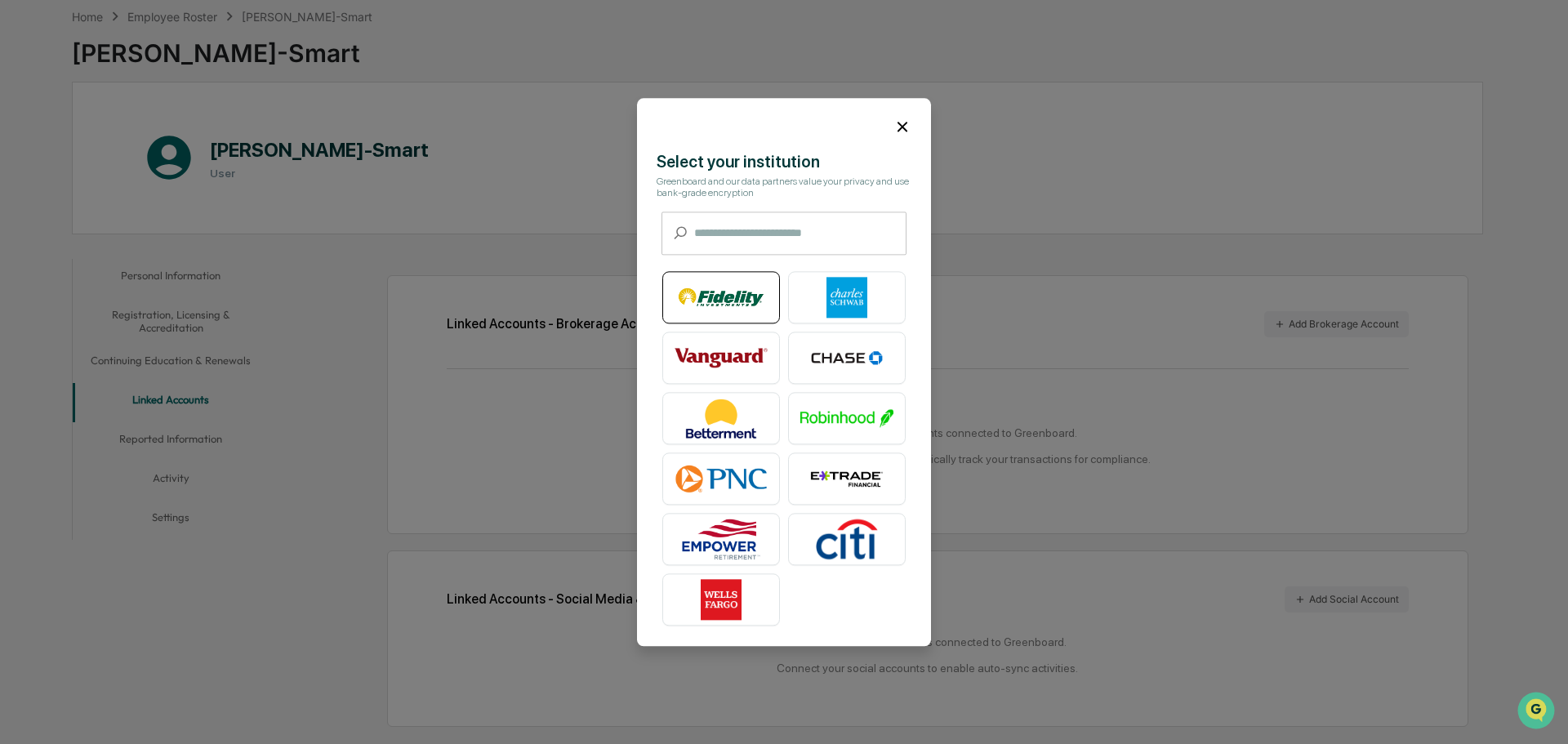
click at [718, 300] on img at bounding box center [721, 296] width 94 height 41
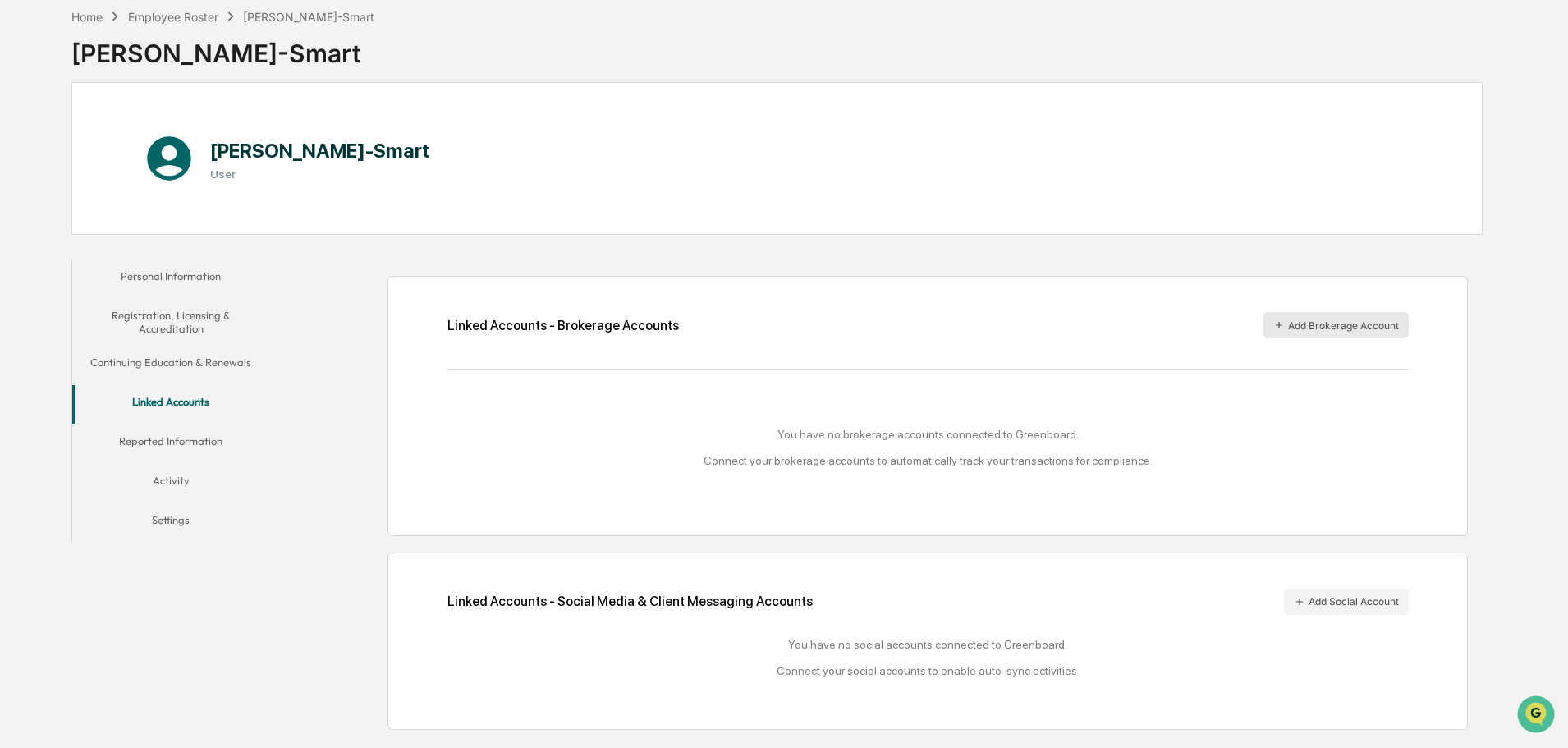
click at [1334, 329] on button "Add Brokerage Account" at bounding box center [1335, 325] width 145 height 26
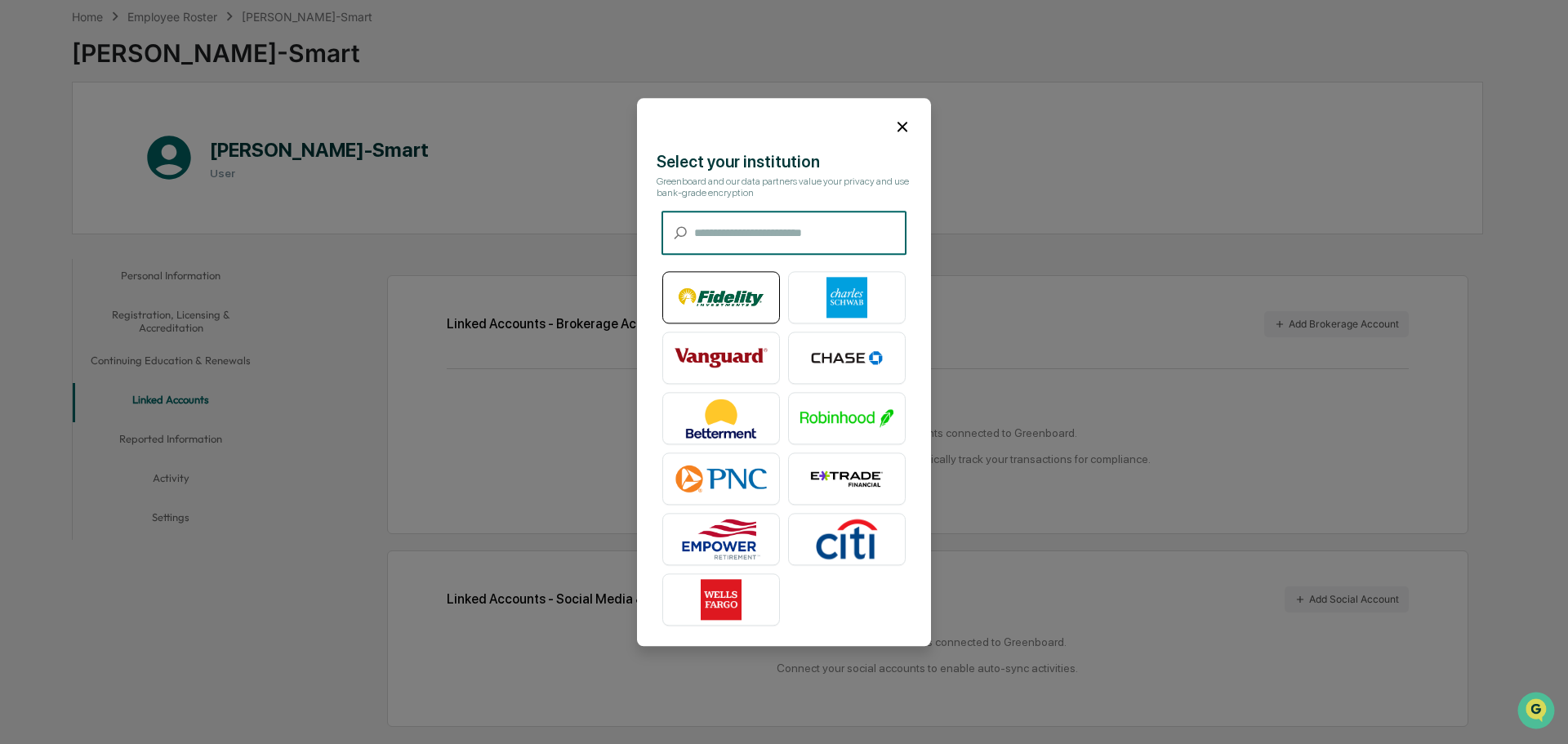
click at [715, 300] on img at bounding box center [721, 296] width 94 height 41
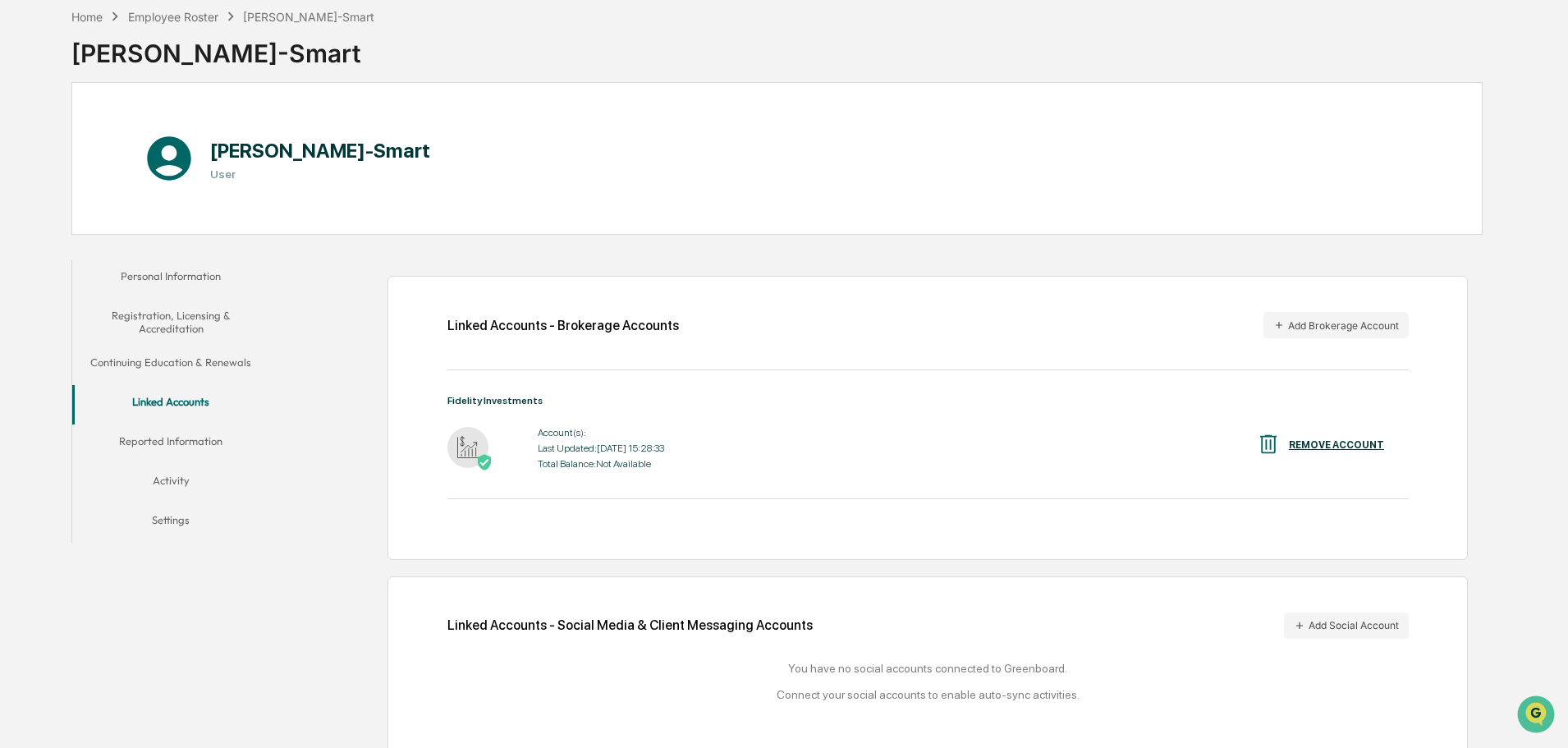
scroll to position [92, 0]
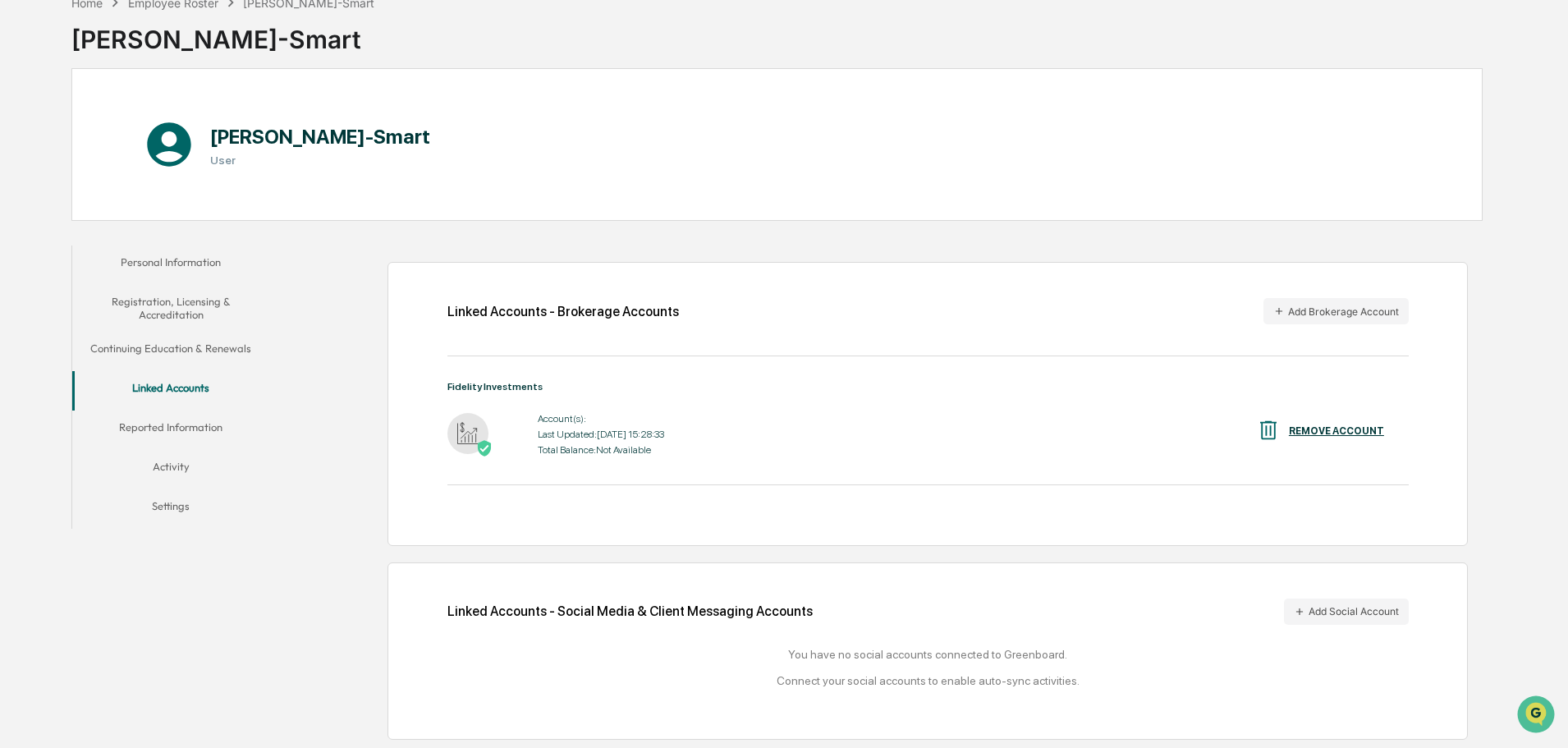
click at [196, 426] on button "Reported Information" at bounding box center [170, 429] width 197 height 39
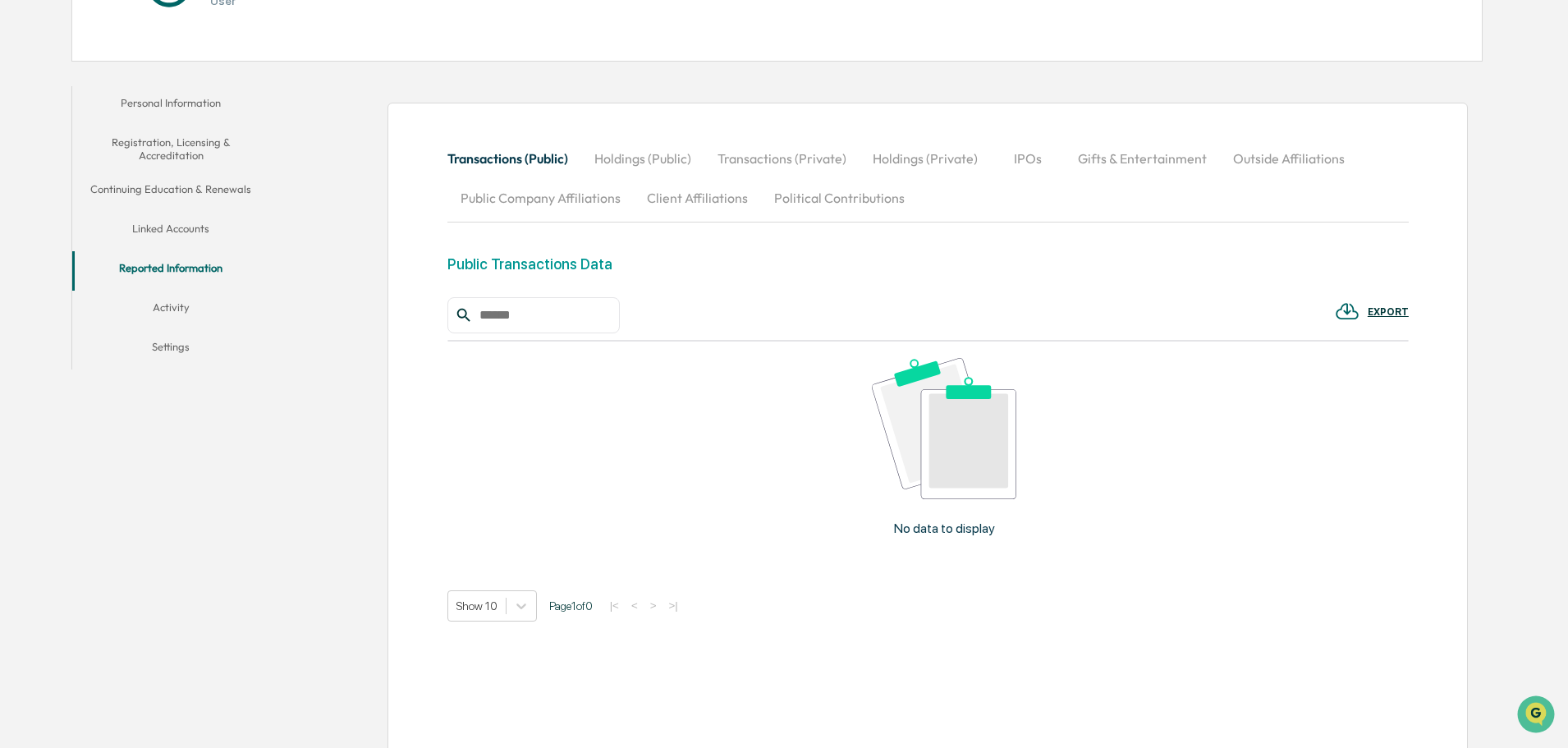
scroll to position [264, 0]
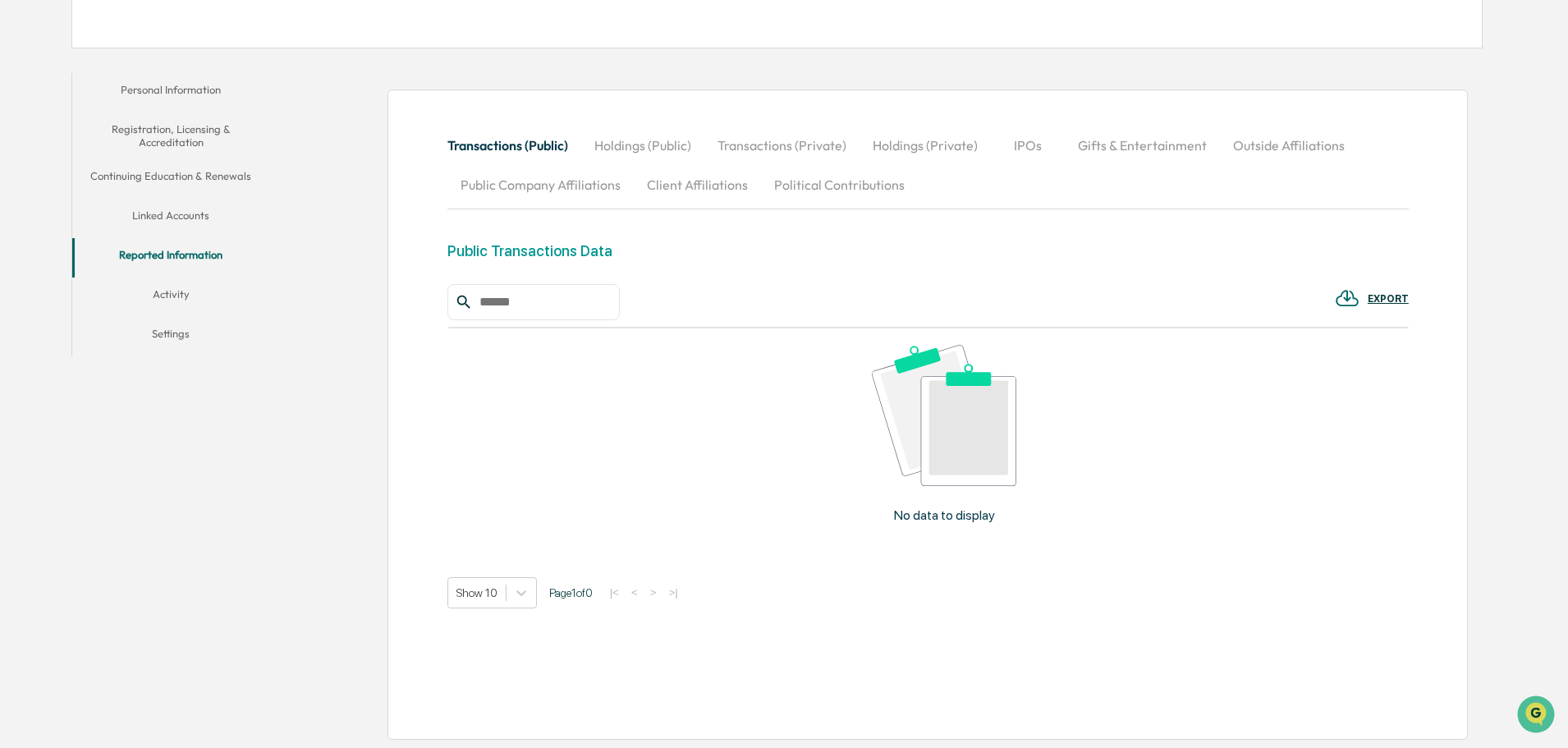
click at [174, 294] on button "Activity" at bounding box center [170, 296] width 197 height 39
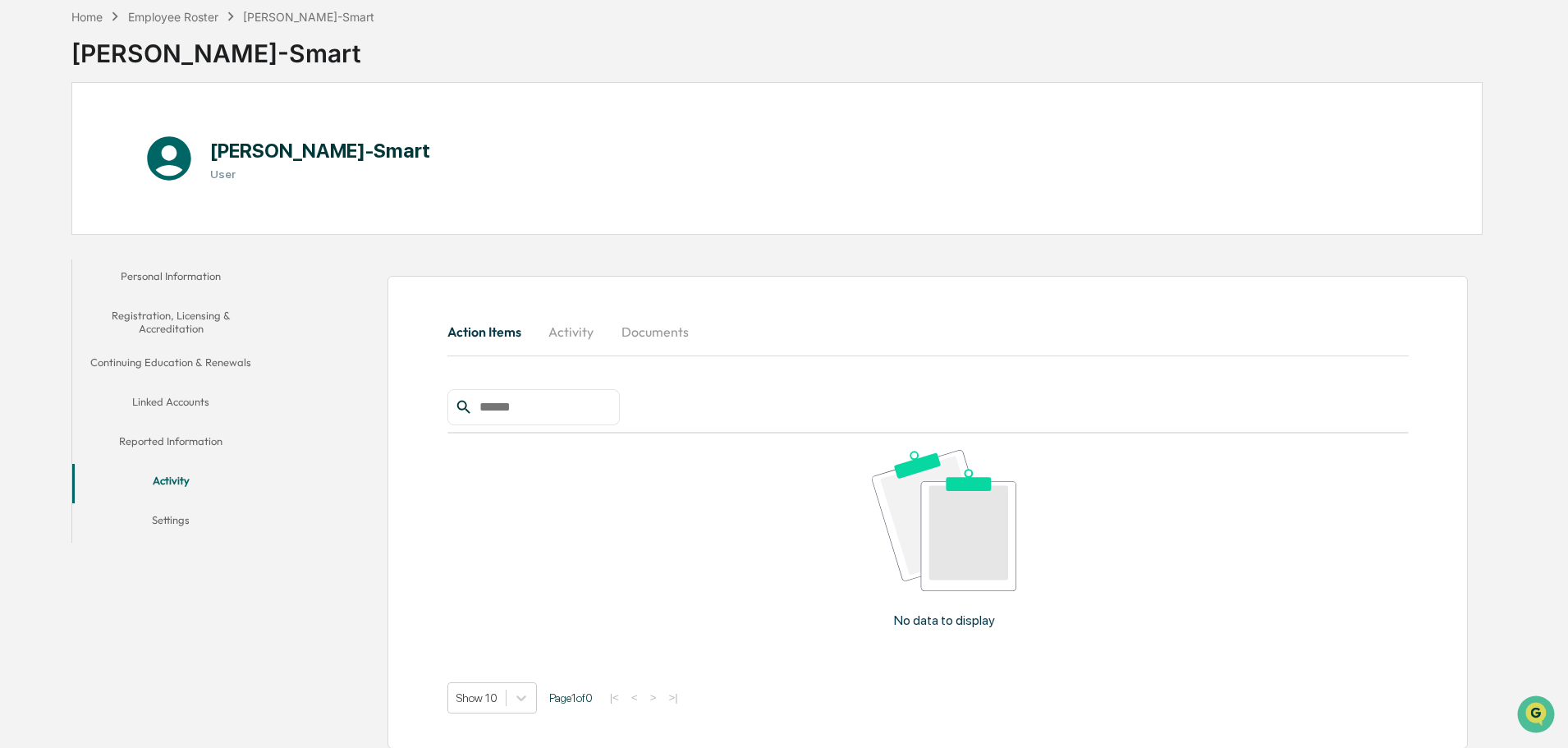
scroll to position [87, 0]
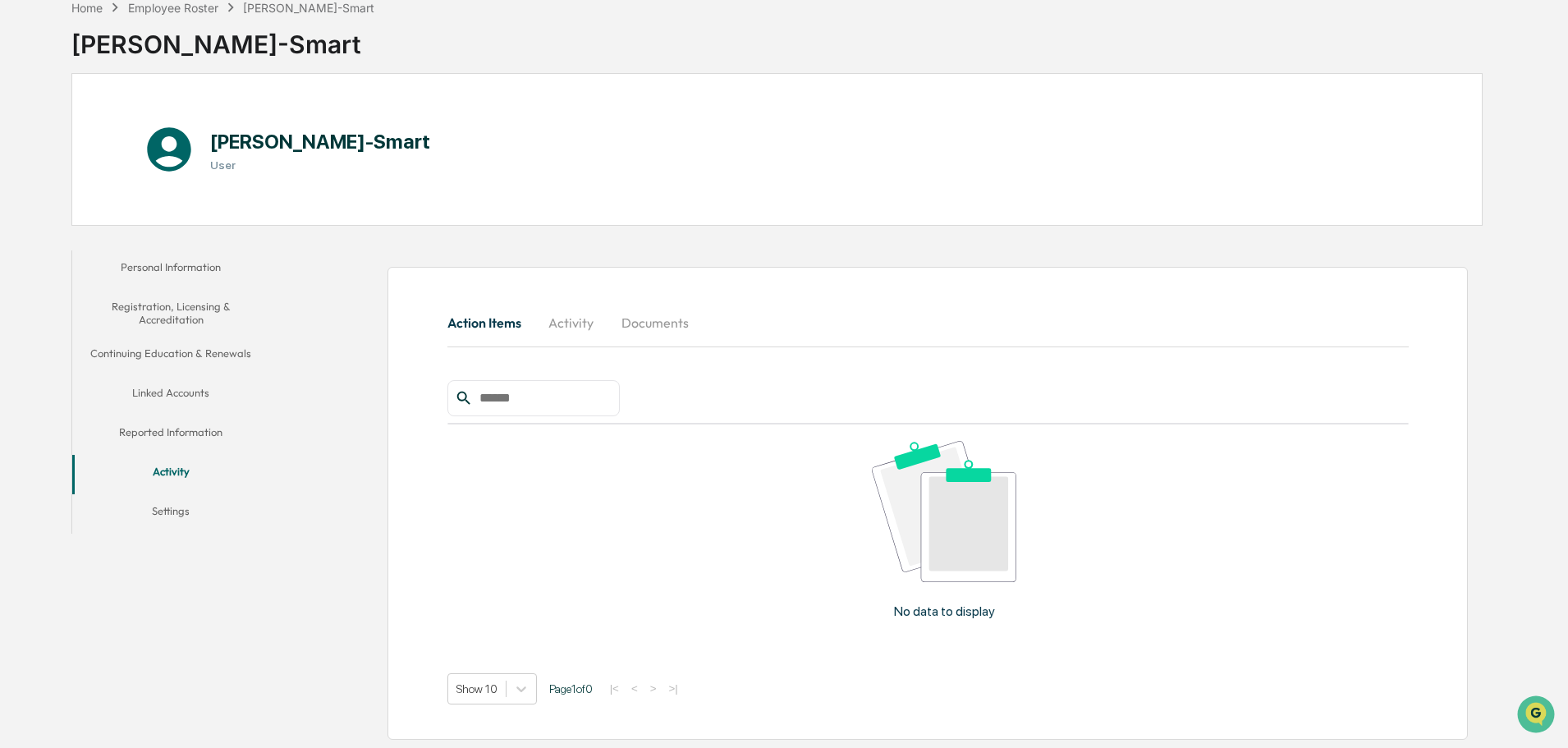
click at [165, 509] on button "Settings" at bounding box center [170, 513] width 197 height 39
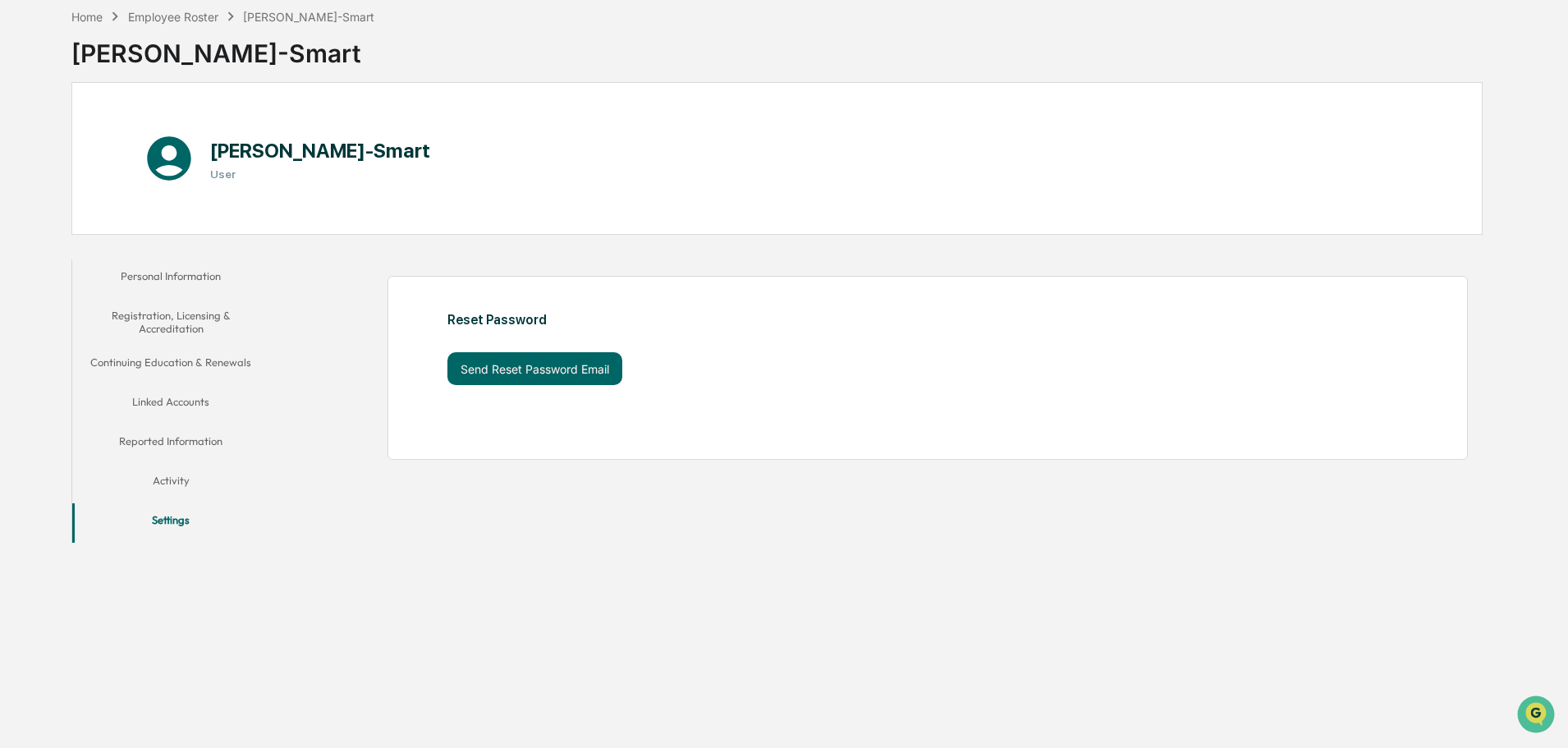
click at [169, 272] on button "Personal Information" at bounding box center [170, 278] width 197 height 39
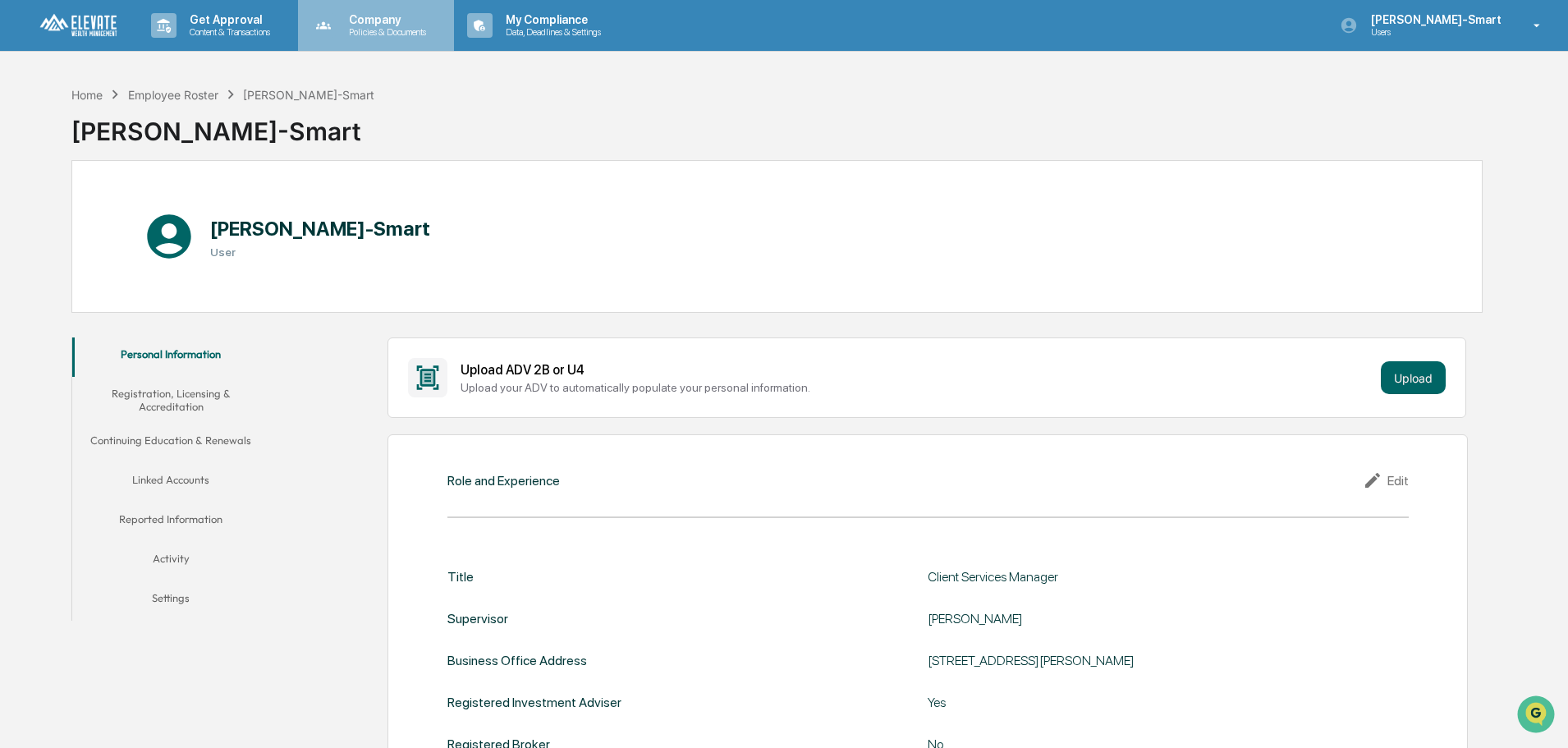
click at [371, 22] on p "Company" at bounding box center [385, 19] width 98 height 13
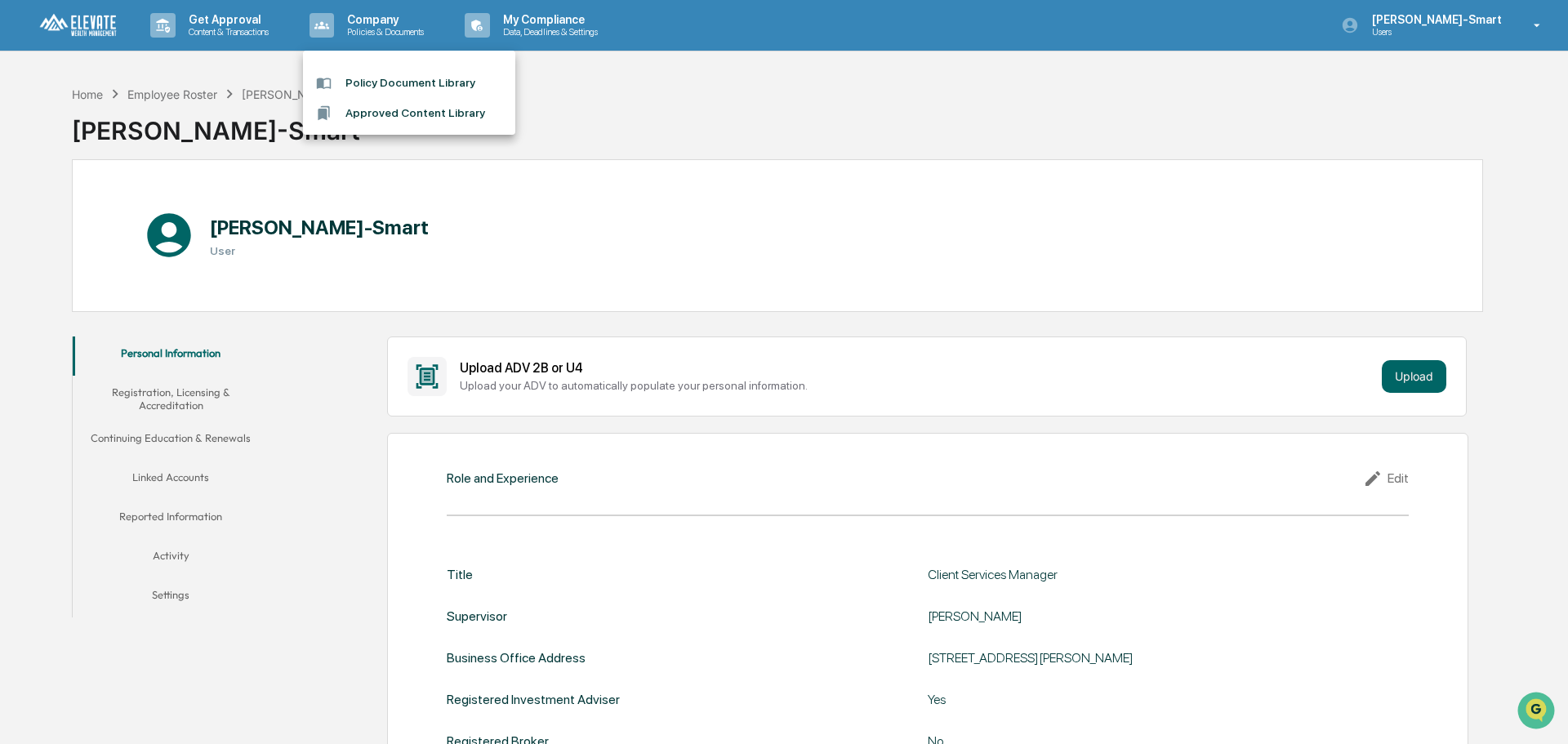
click at [224, 34] on div at bounding box center [784, 372] width 1568 height 744
click at [224, 34] on p "Content & Transactions" at bounding box center [226, 31] width 101 height 11
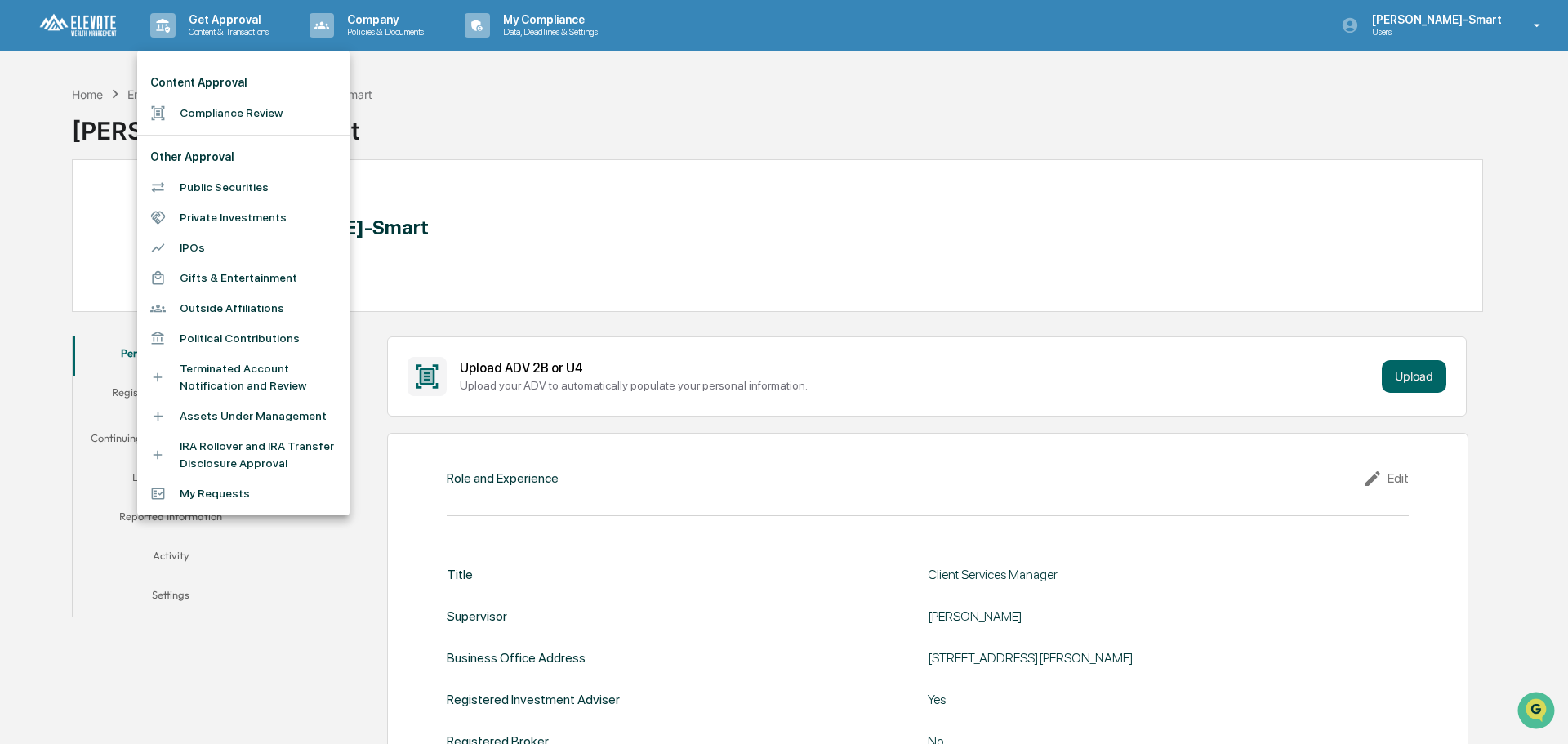
click at [653, 128] on div at bounding box center [784, 372] width 1568 height 744
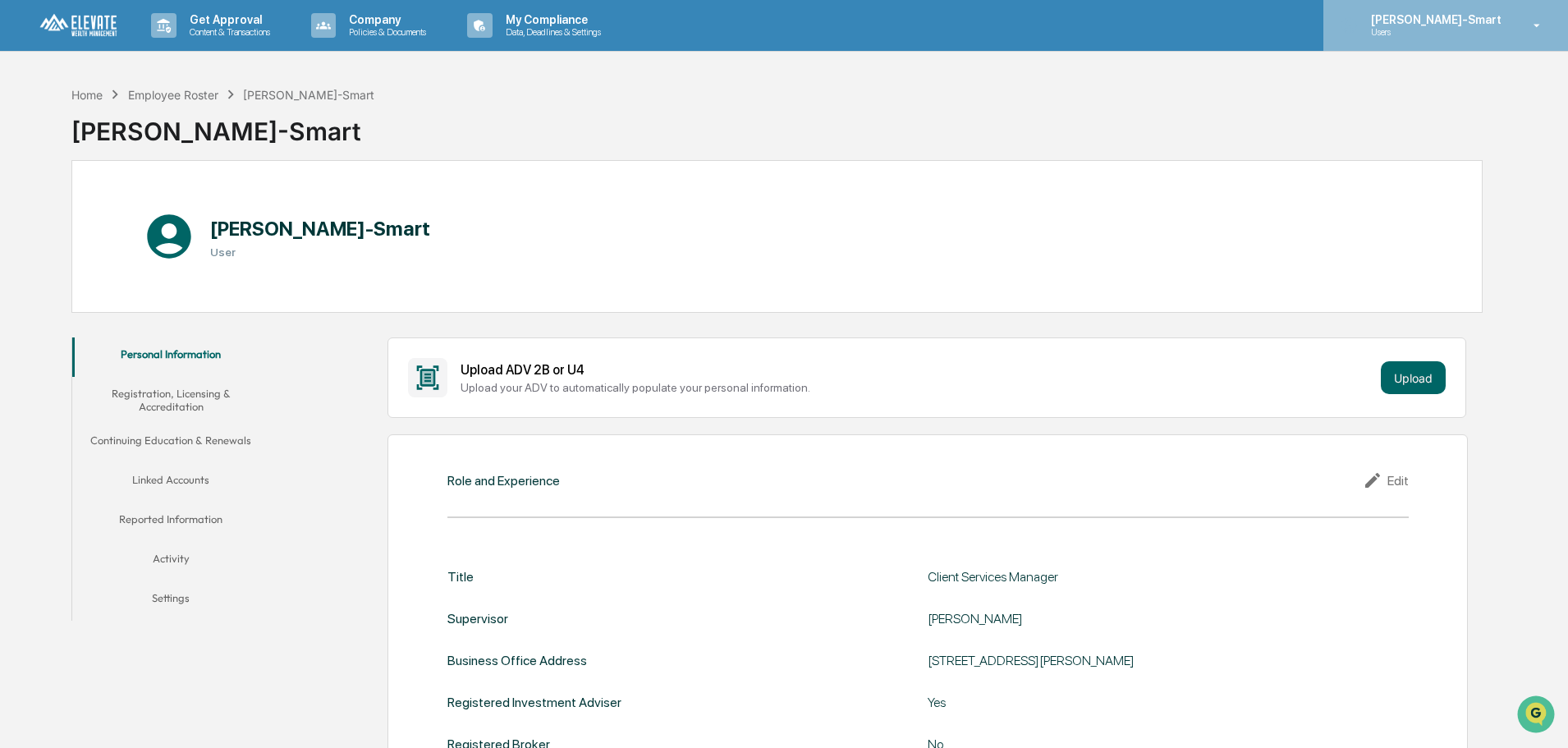
click at [1518, 30] on div "[PERSON_NAME]-Smart Users" at bounding box center [1445, 25] width 245 height 51
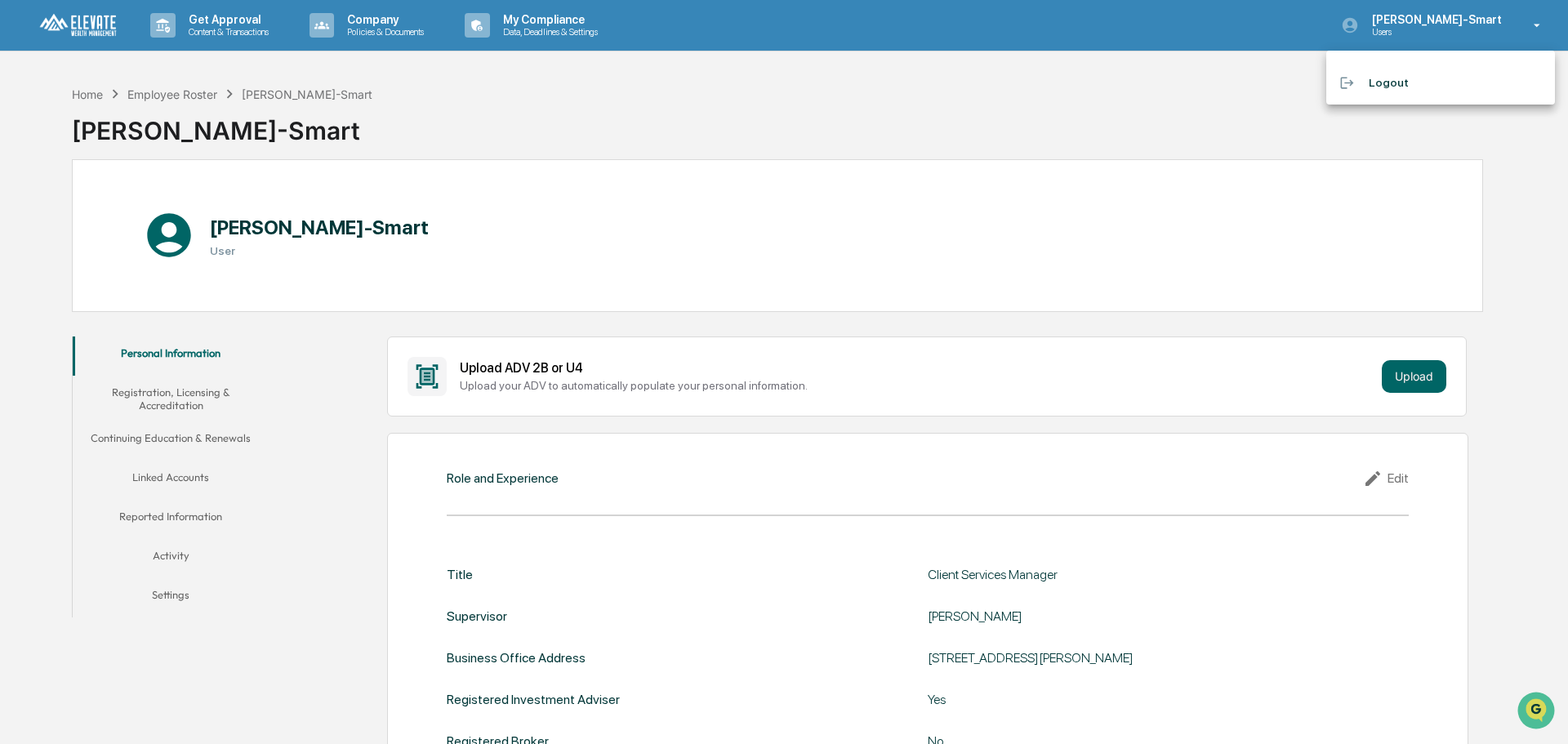
click at [1370, 86] on li "Logout" at bounding box center [1441, 83] width 229 height 30
